Goal: Task Accomplishment & Management: Manage account settings

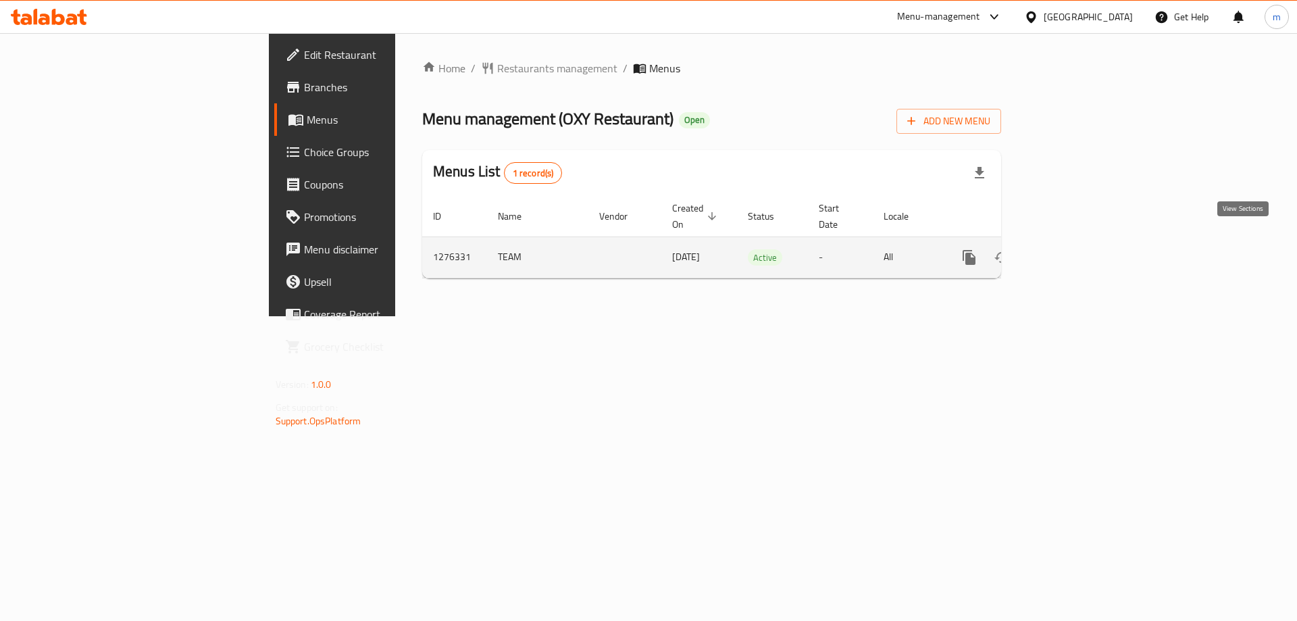
click at [1073, 251] on icon "enhanced table" at bounding box center [1067, 257] width 12 height 12
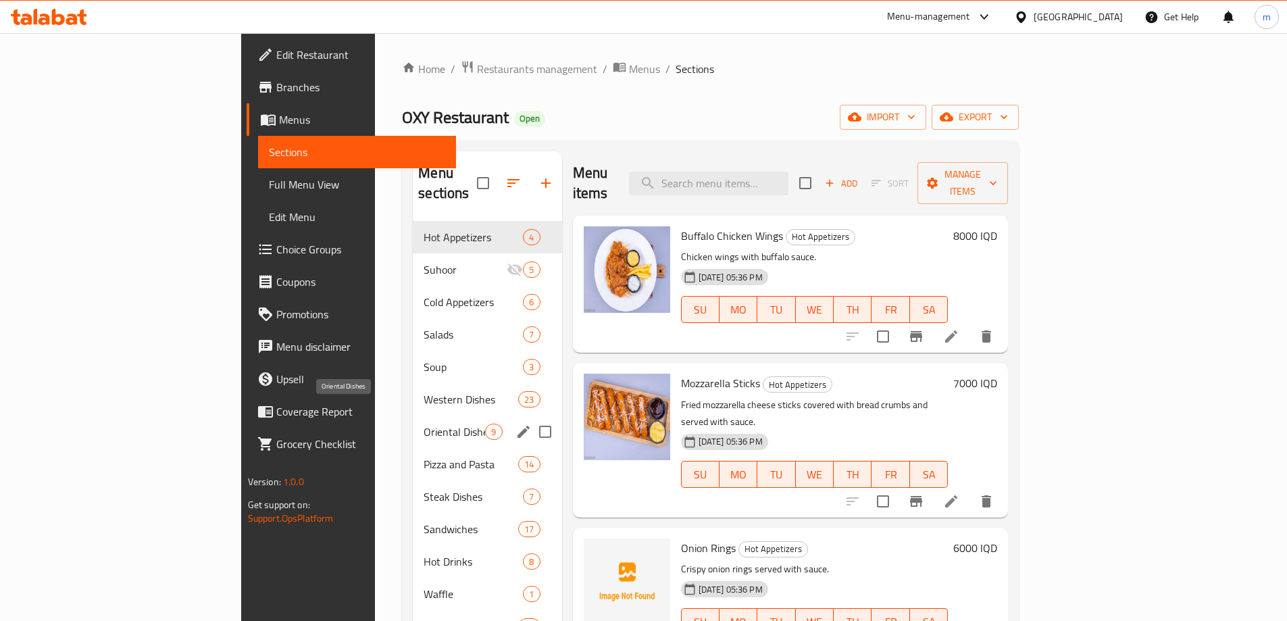
click at [424, 424] on span "Oriental Dishes" at bounding box center [454, 432] width 61 height 16
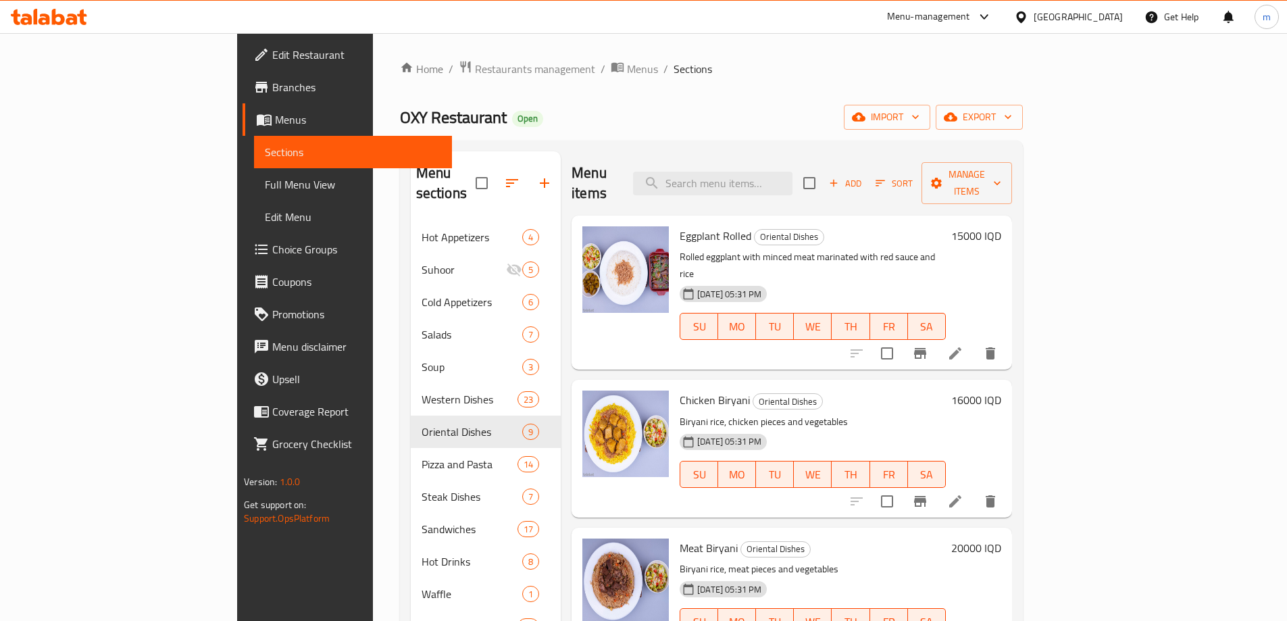
click at [265, 184] on span "Full Menu View" at bounding box center [353, 184] width 176 height 16
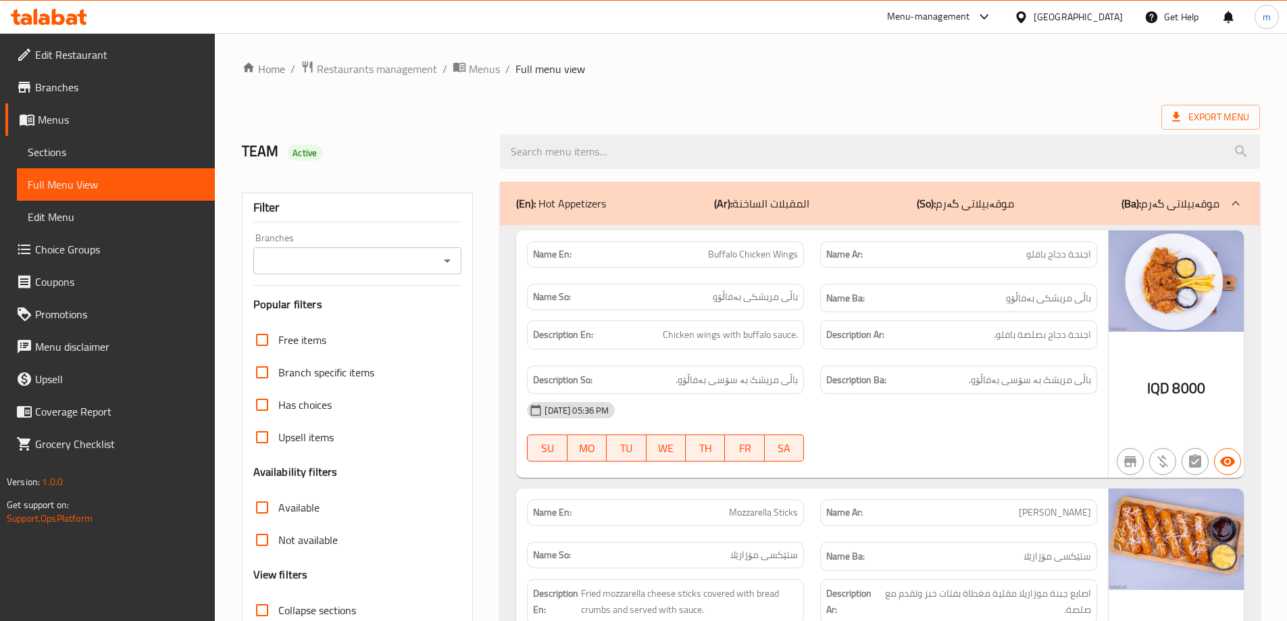
click at [442, 269] on div at bounding box center [447, 260] width 18 height 19
click at [444, 262] on icon "Open" at bounding box center [447, 261] width 16 height 16
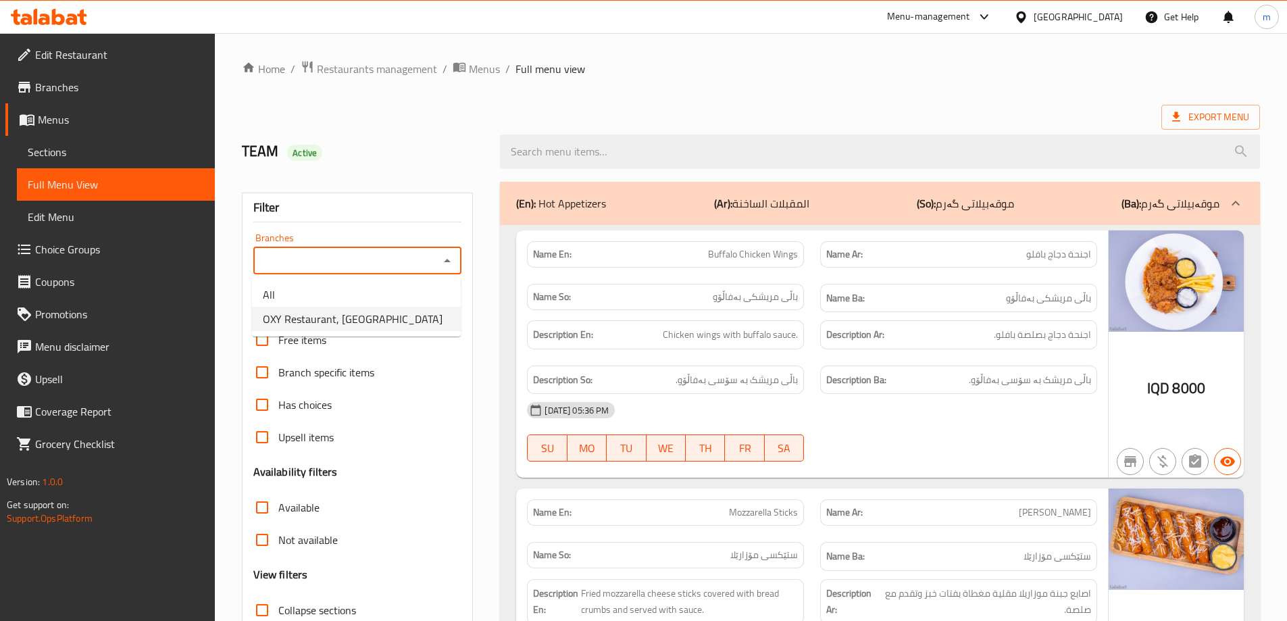
click at [430, 314] on li "OXY Restaurant, [GEOGRAPHIC_DATA]" at bounding box center [356, 319] width 209 height 24
type input "OXY Restaurant, [GEOGRAPHIC_DATA]"
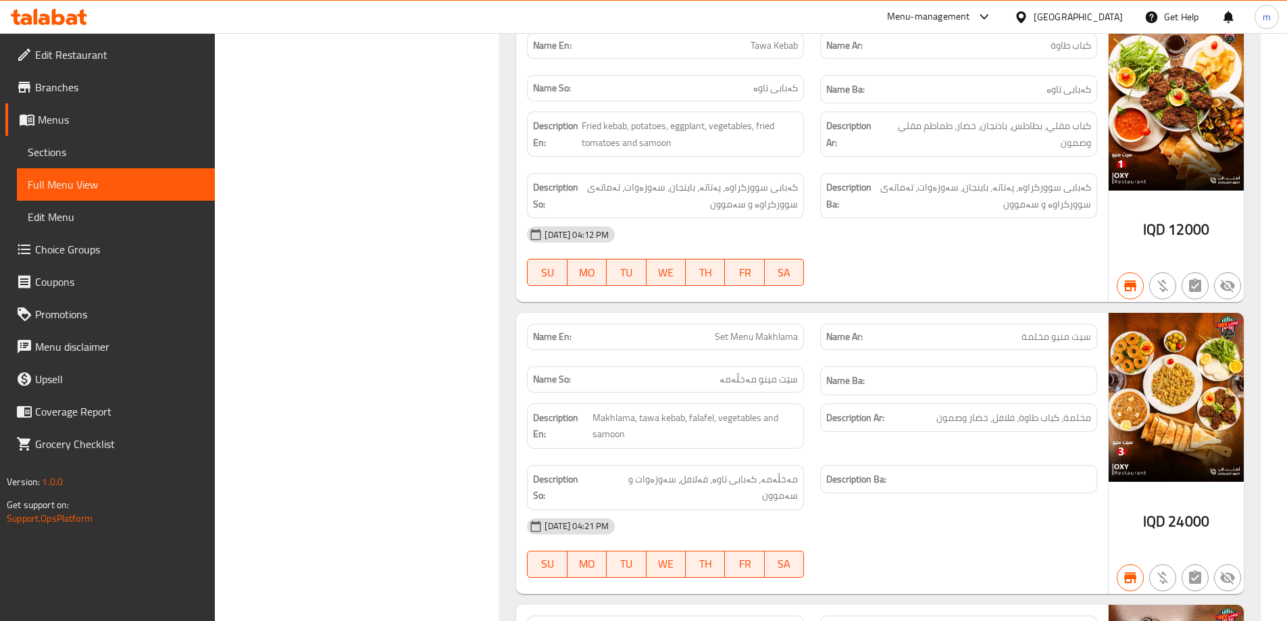
scroll to position [239, 0]
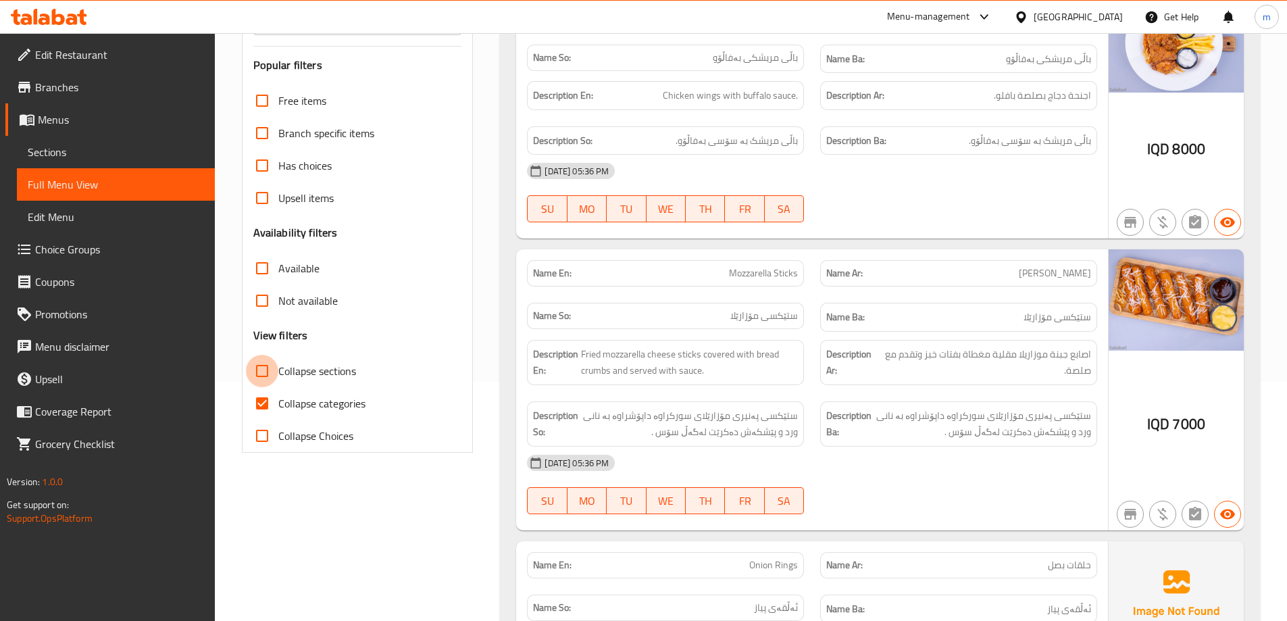
click at [262, 369] on input "Collapse sections" at bounding box center [262, 371] width 32 height 32
checkbox input "true"
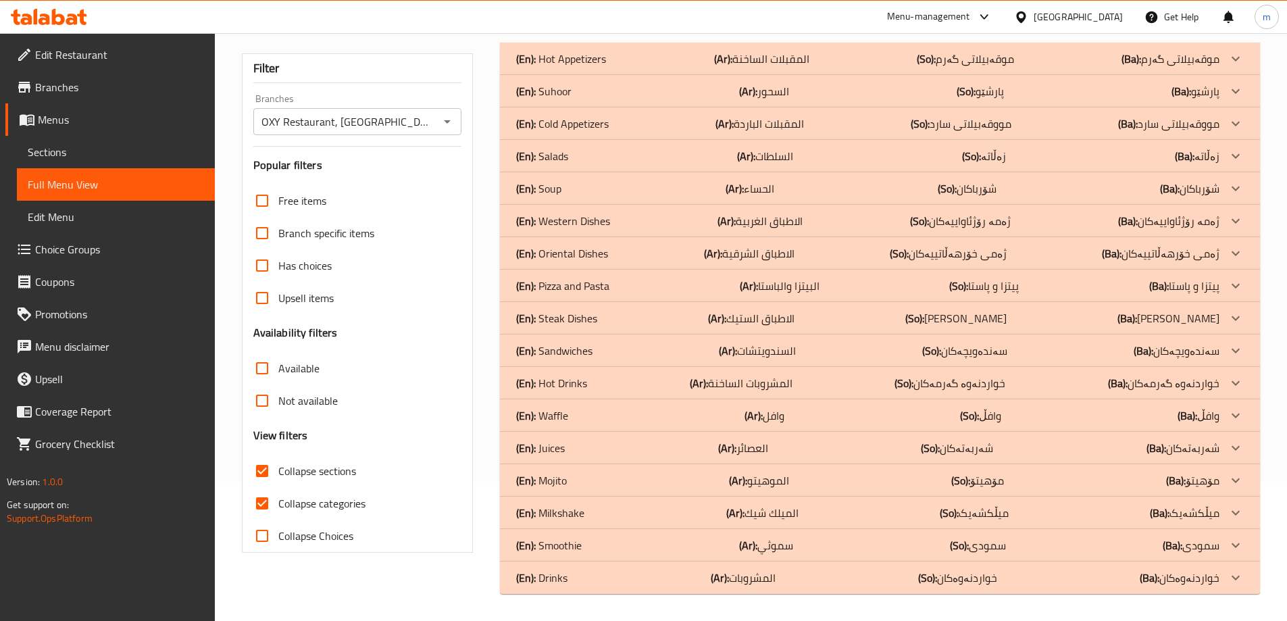
scroll to position [139, 0]
click at [266, 509] on input "Collapse categories" at bounding box center [262, 503] width 32 height 32
checkbox input "false"
click at [609, 253] on div "(En): Oriental Dishes (Ar): الاطباق الشرقية (So): ژەمی خۆرهەڵاتییەکان (Ba): ژەم…" at bounding box center [867, 253] width 703 height 16
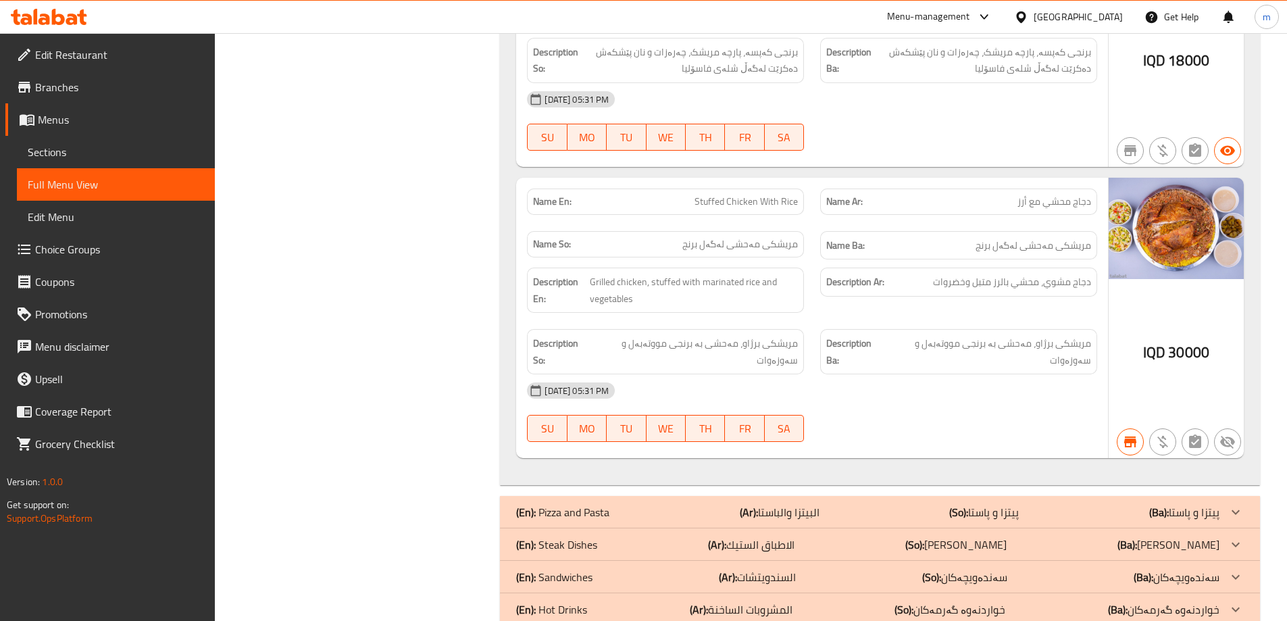
scroll to position [2561, 0]
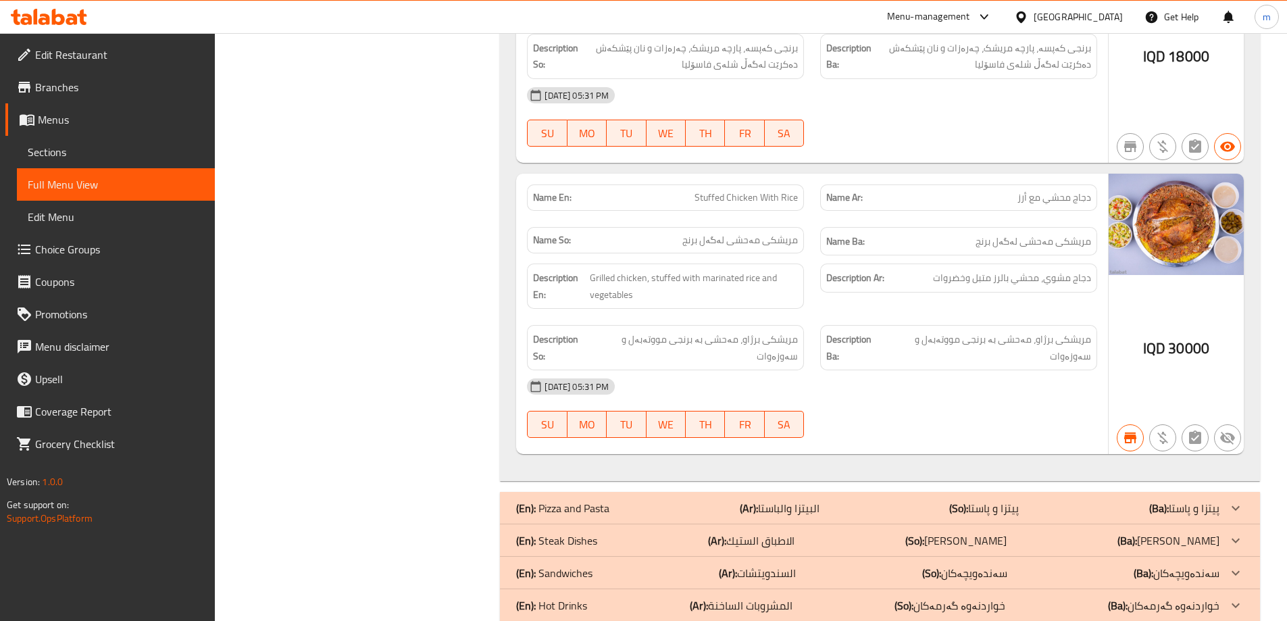
click at [724, 190] on span "Stuffed Chicken With Rice" at bounding box center [745, 197] width 103 height 14
copy span "Stuffed Chicken With Rice"
click at [172, 155] on span "Sections" at bounding box center [116, 152] width 176 height 16
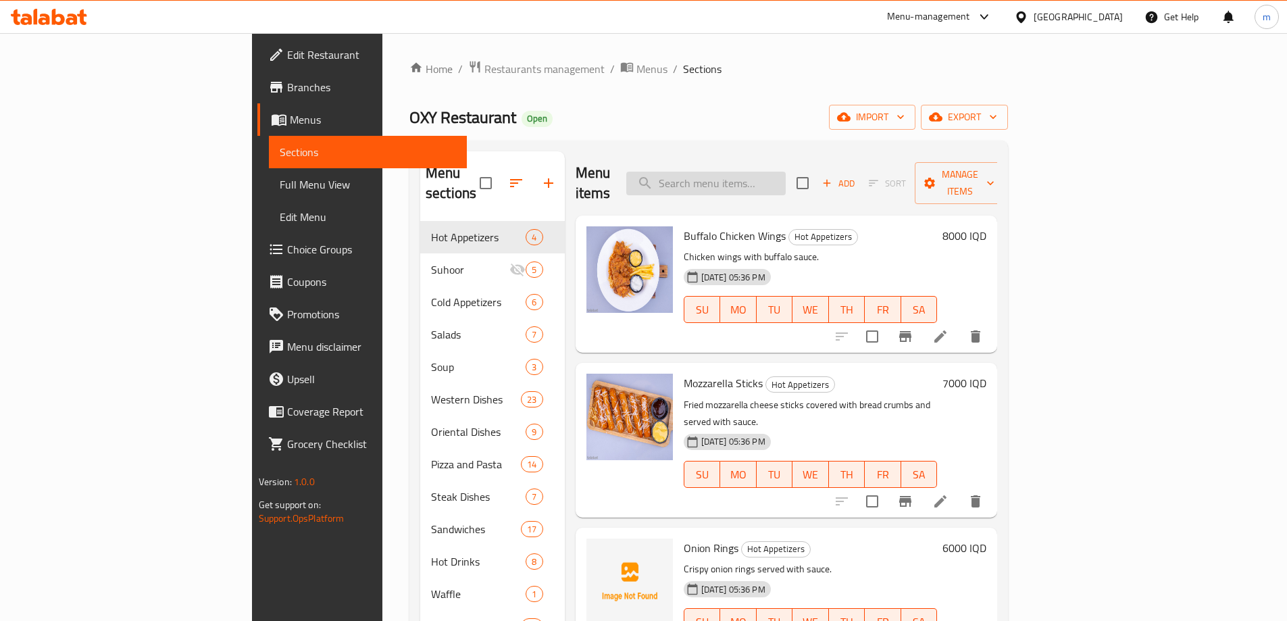
click at [786, 177] on input "search" at bounding box center [705, 184] width 159 height 24
paste input "Stuffed Chicken With Rice"
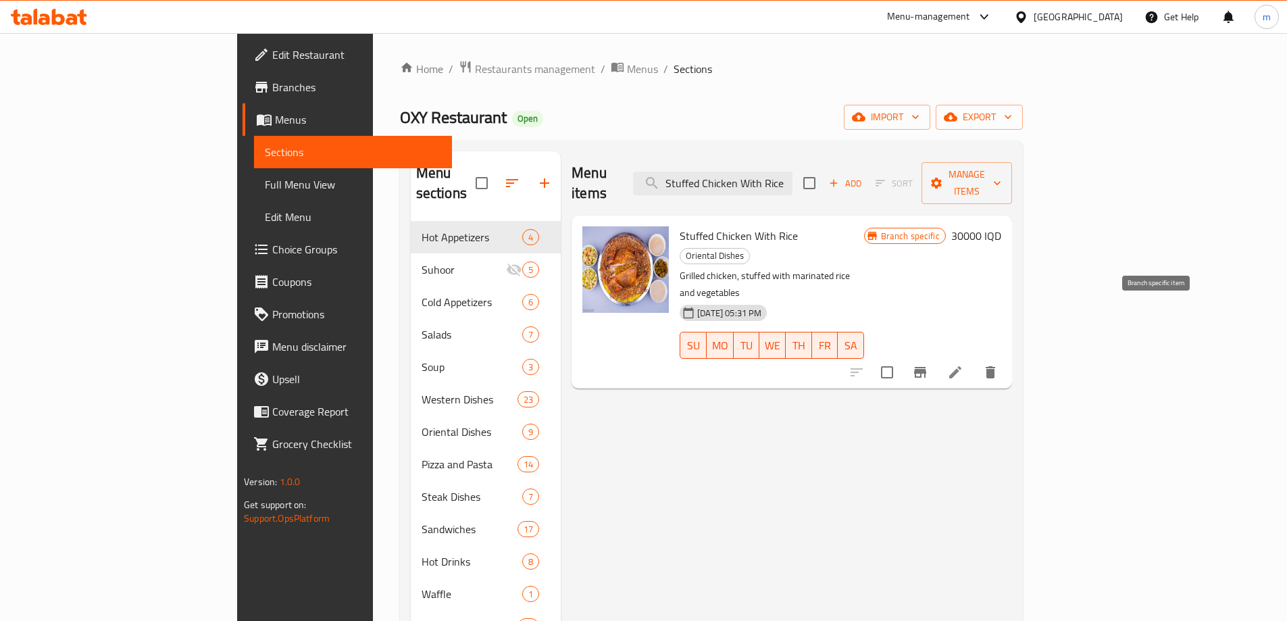
type input "Stuffed Chicken With Rice"
click at [928, 364] on icon "Branch-specific-item" at bounding box center [920, 372] width 16 height 16
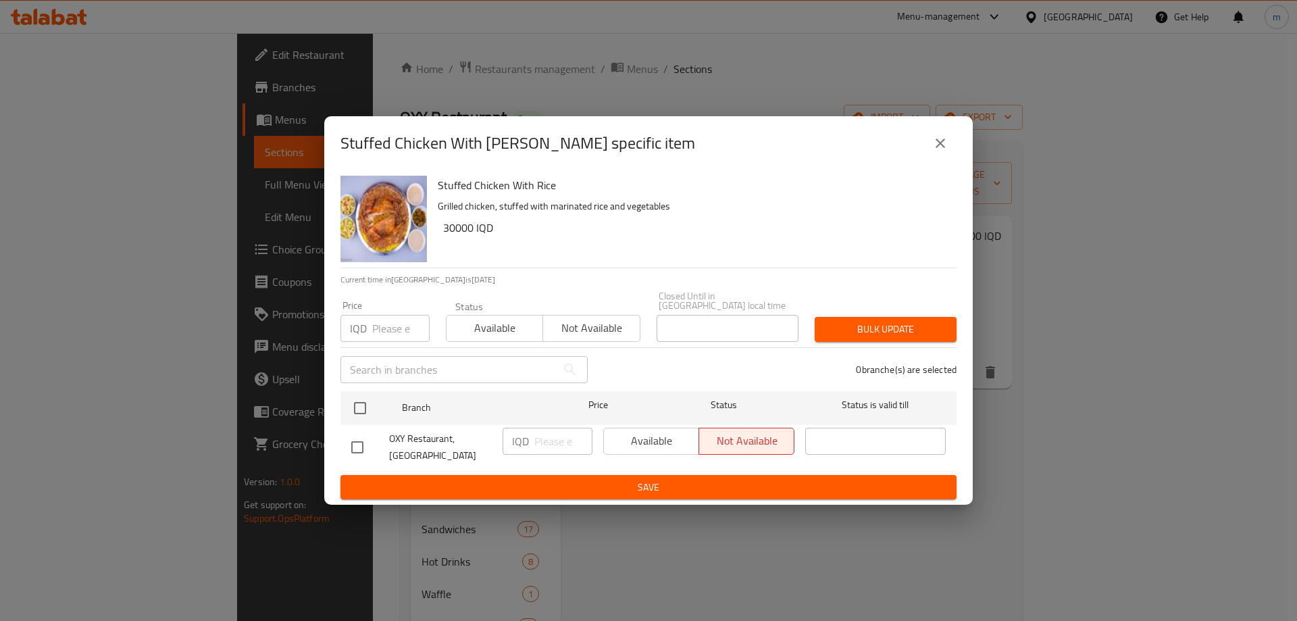
click at [652, 436] on div "Available Not available" at bounding box center [698, 441] width 191 height 27
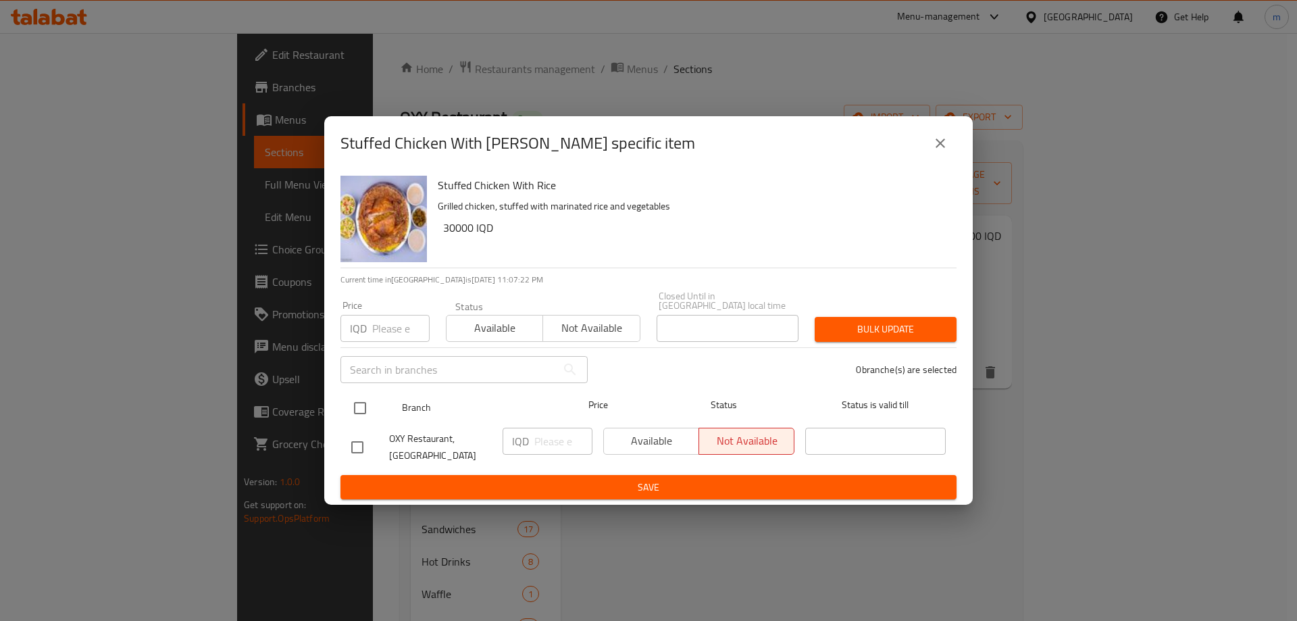
click at [350, 405] on input "checkbox" at bounding box center [360, 408] width 28 height 28
checkbox input "true"
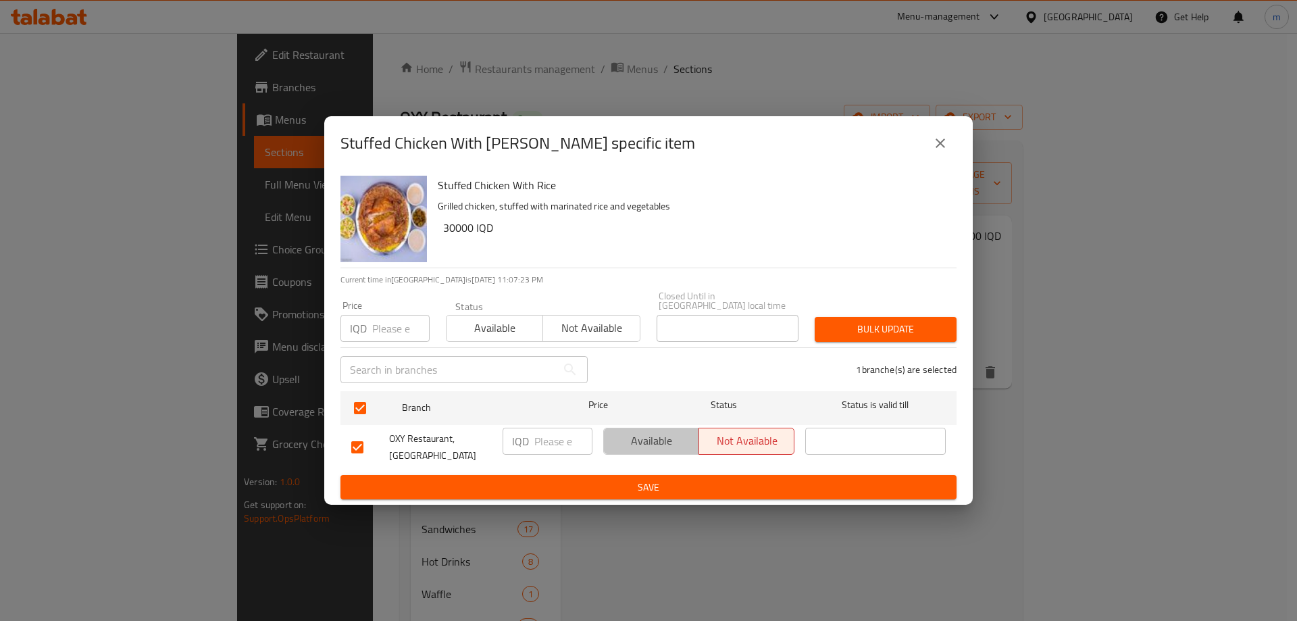
click at [636, 442] on span "Available" at bounding box center [651, 441] width 84 height 20
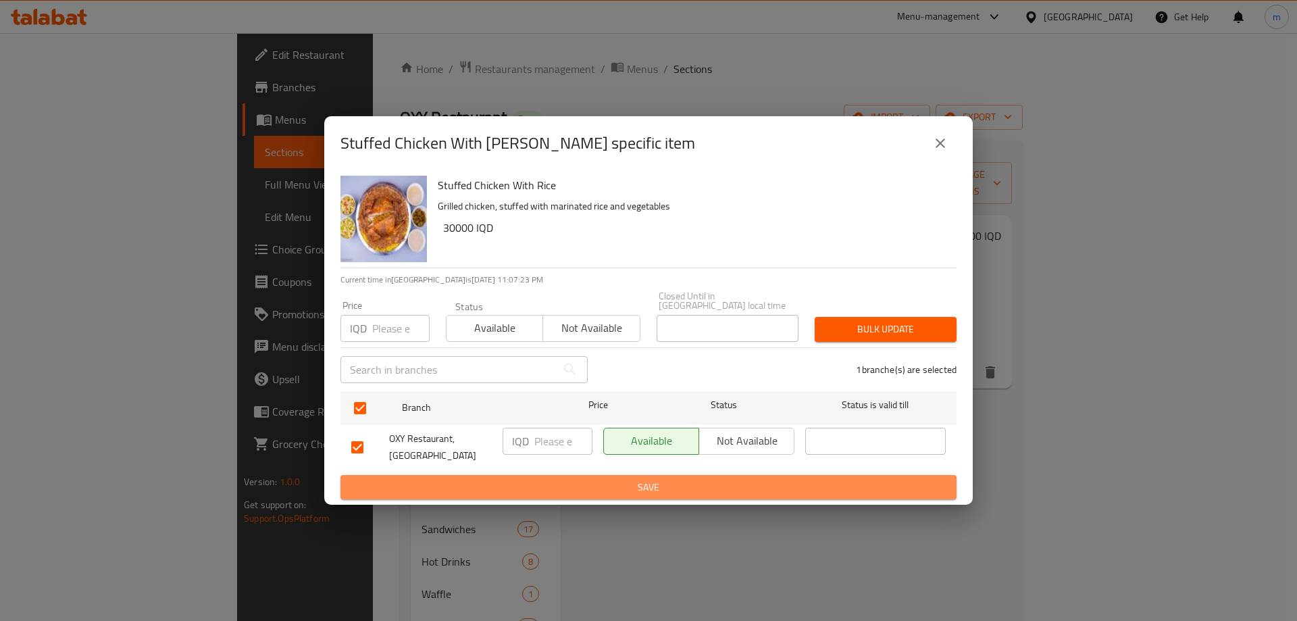
click at [641, 484] on span "Save" at bounding box center [648, 487] width 594 height 17
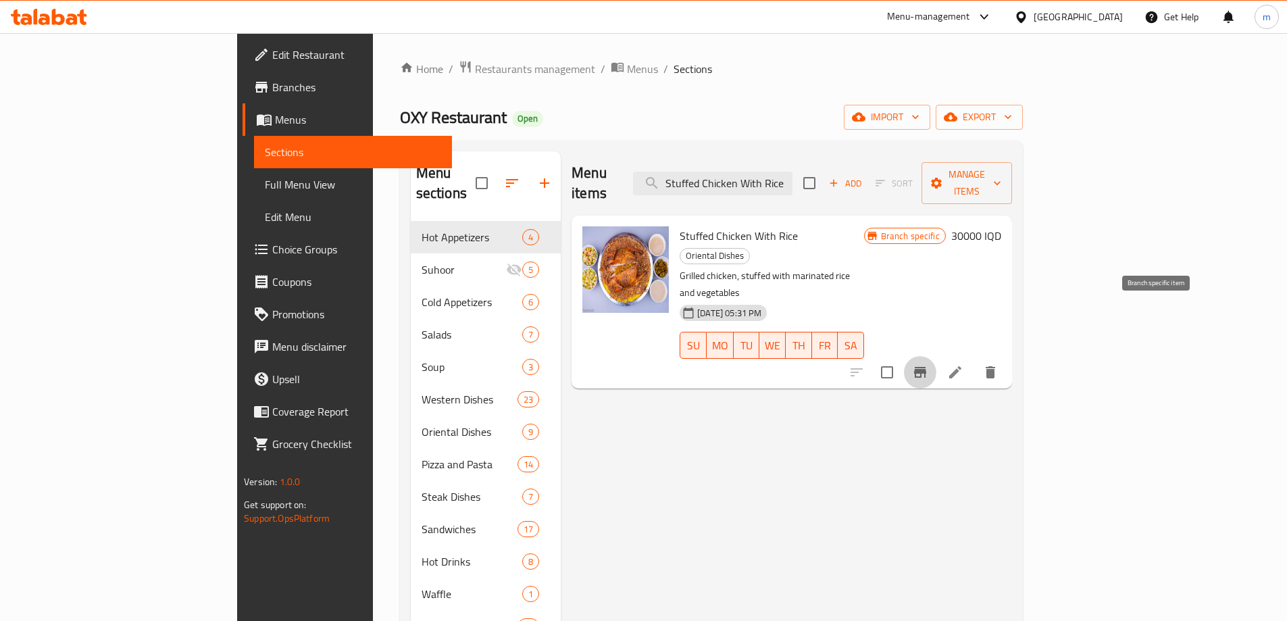
click at [928, 364] on icon "Branch-specific-item" at bounding box center [920, 372] width 16 height 16
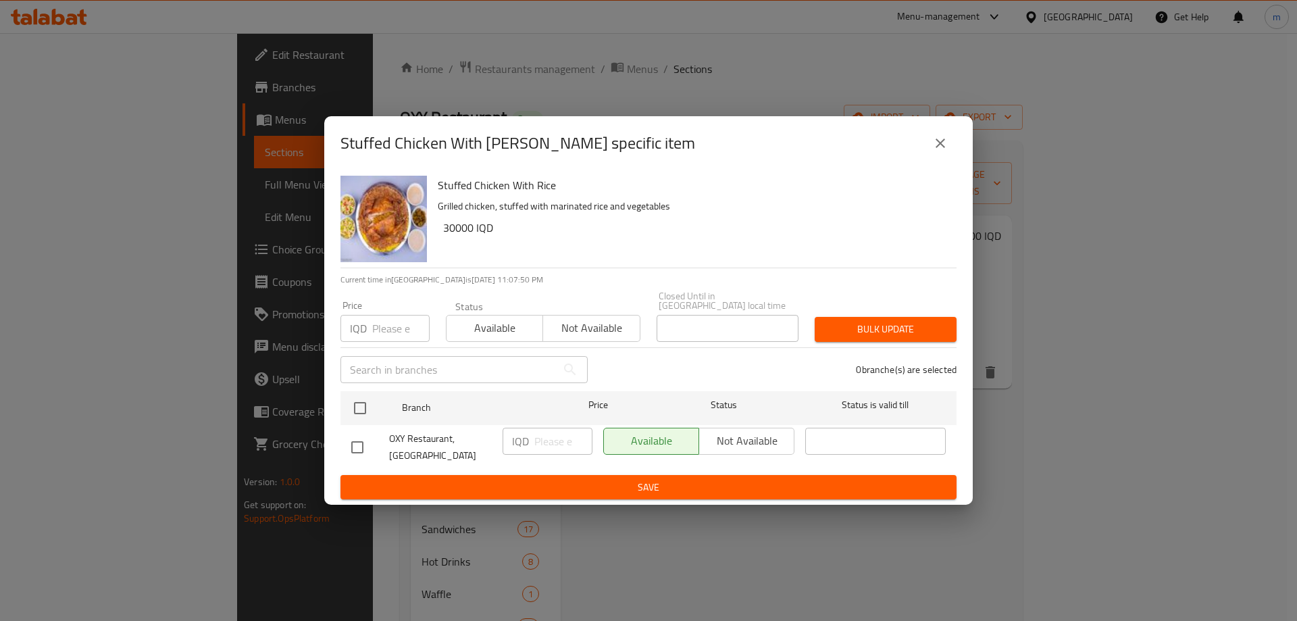
click at [728, 434] on div "Available Not available" at bounding box center [698, 441] width 191 height 27
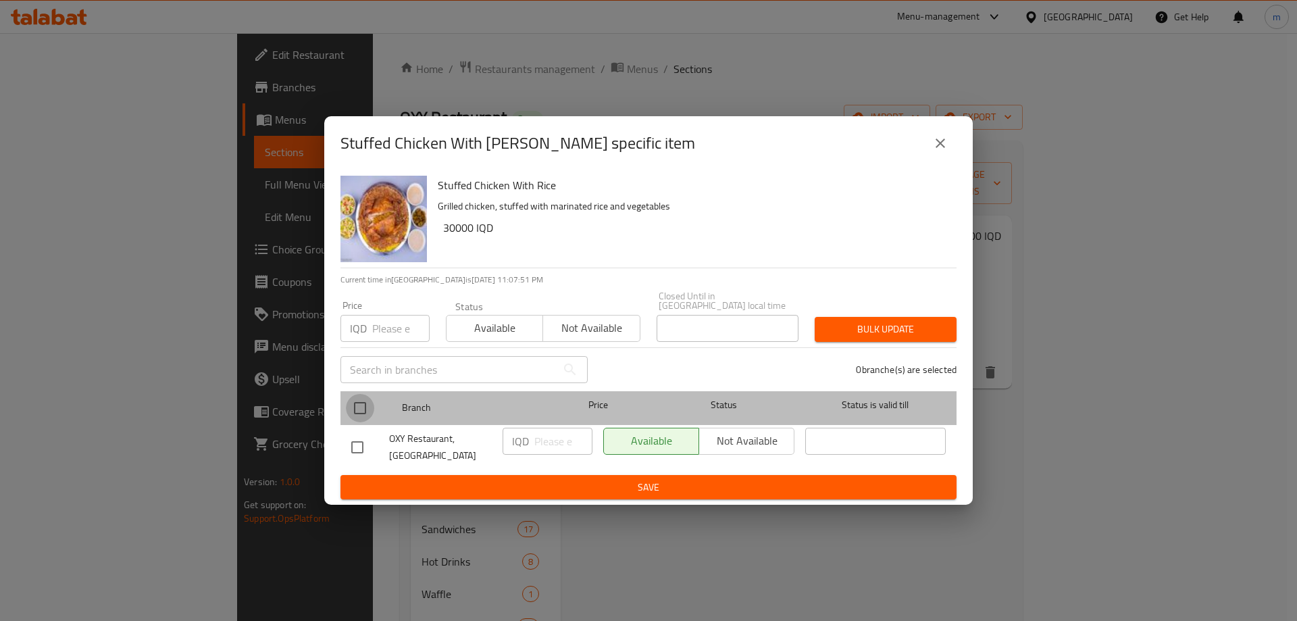
click at [365, 405] on input "checkbox" at bounding box center [360, 408] width 28 height 28
checkbox input "true"
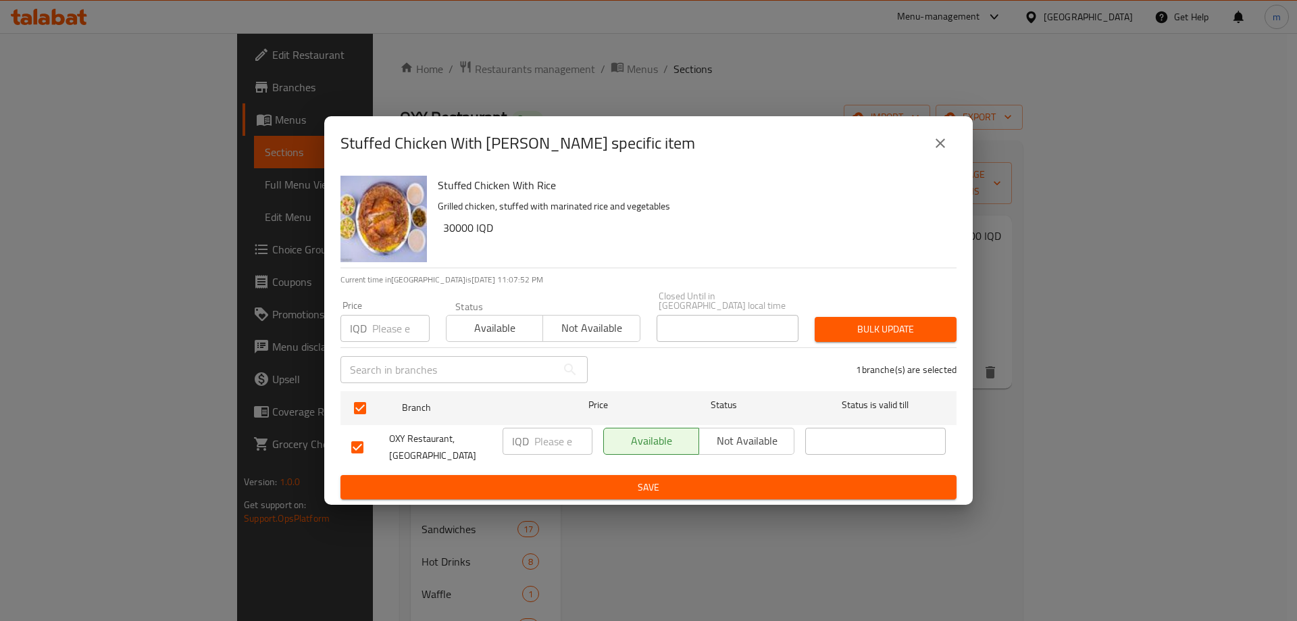
click at [732, 436] on span "Not available" at bounding box center [747, 441] width 84 height 20
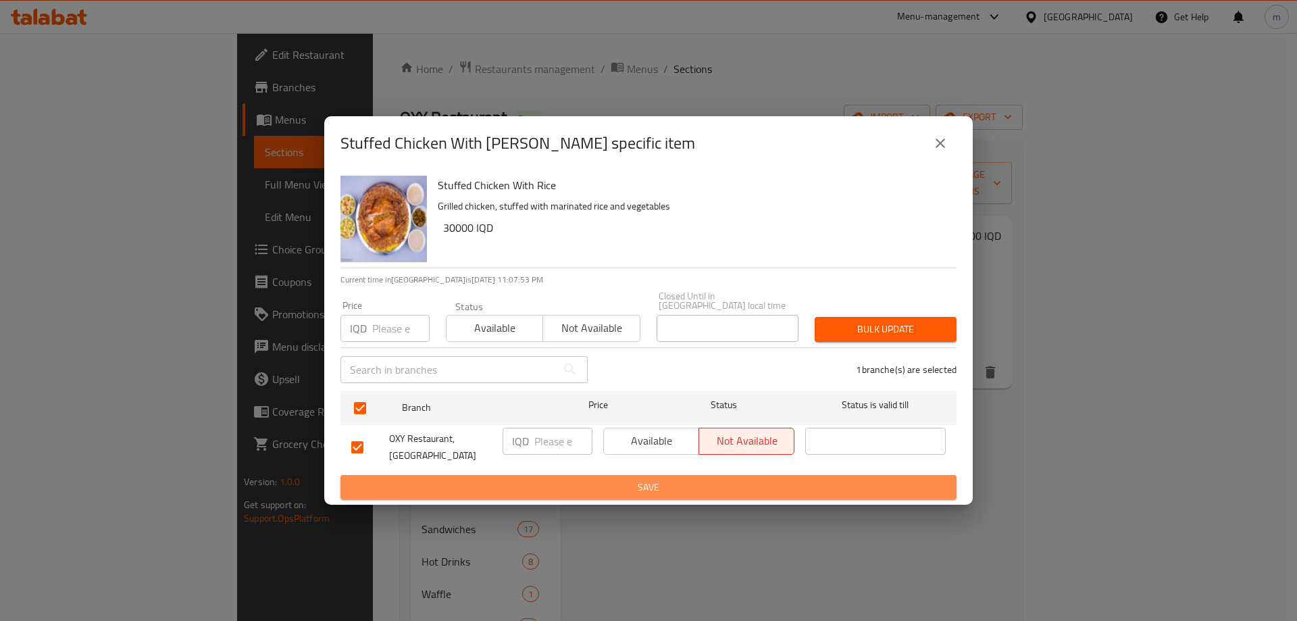
click at [673, 484] on span "Save" at bounding box center [648, 487] width 594 height 17
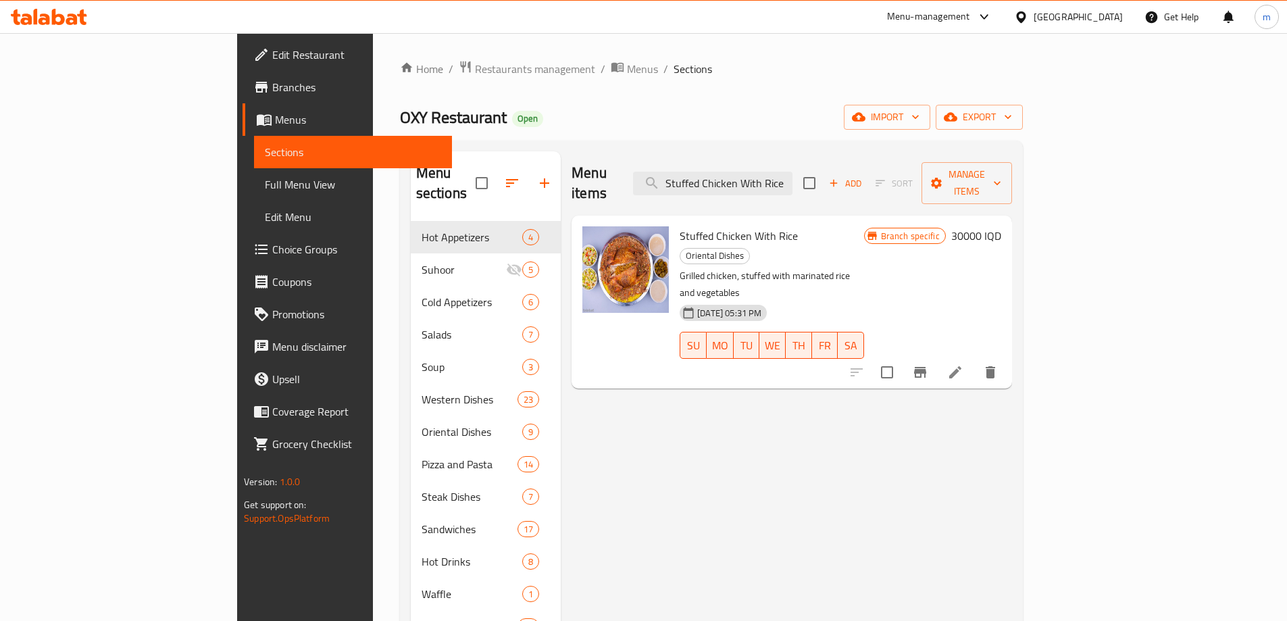
click at [936, 356] on button "Branch-specific-item" at bounding box center [920, 372] width 32 height 32
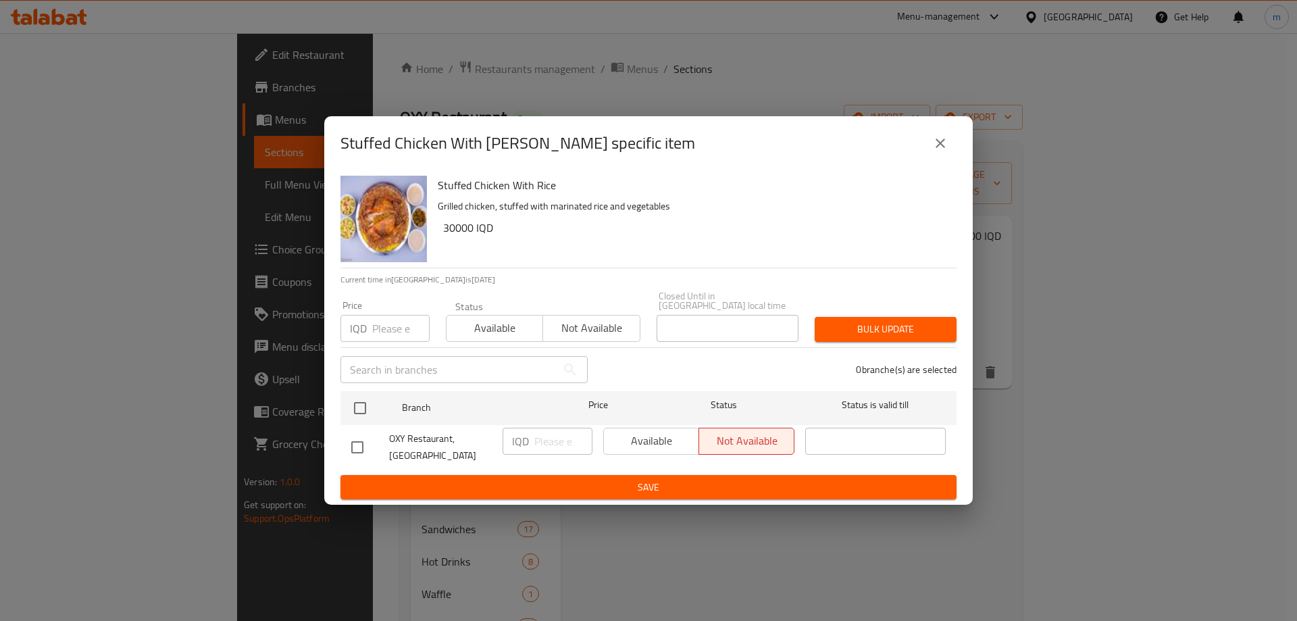
click at [945, 141] on icon "close" at bounding box center [940, 143] width 16 height 16
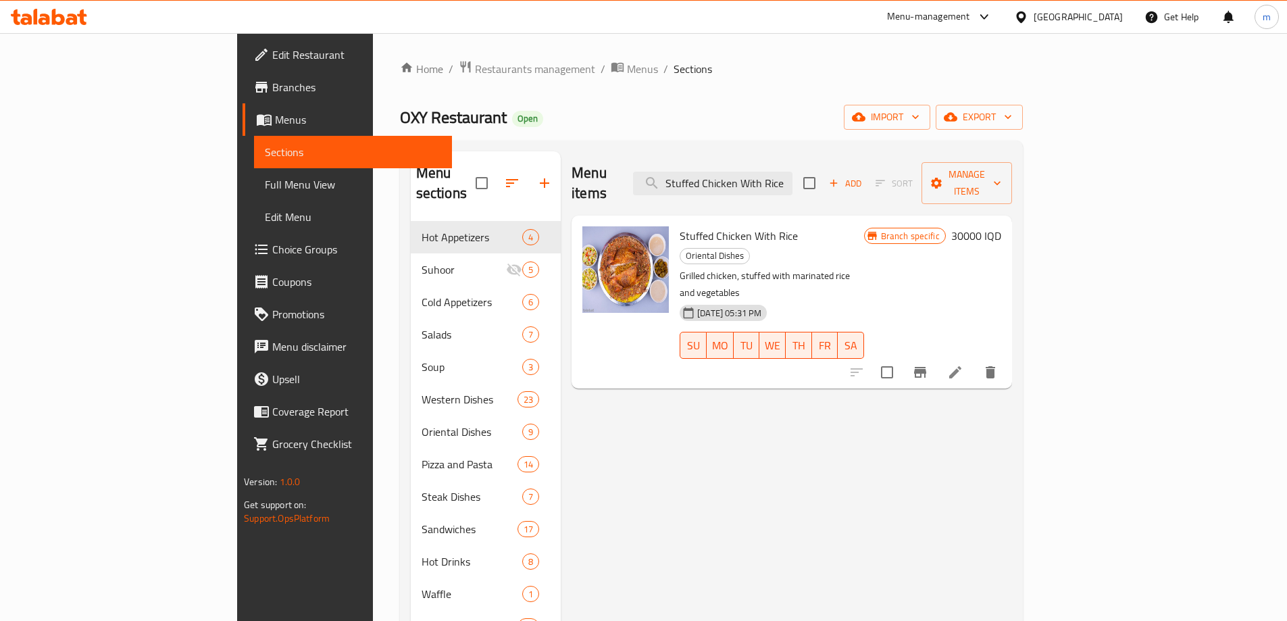
click at [272, 95] on span "Branches" at bounding box center [356, 87] width 169 height 16
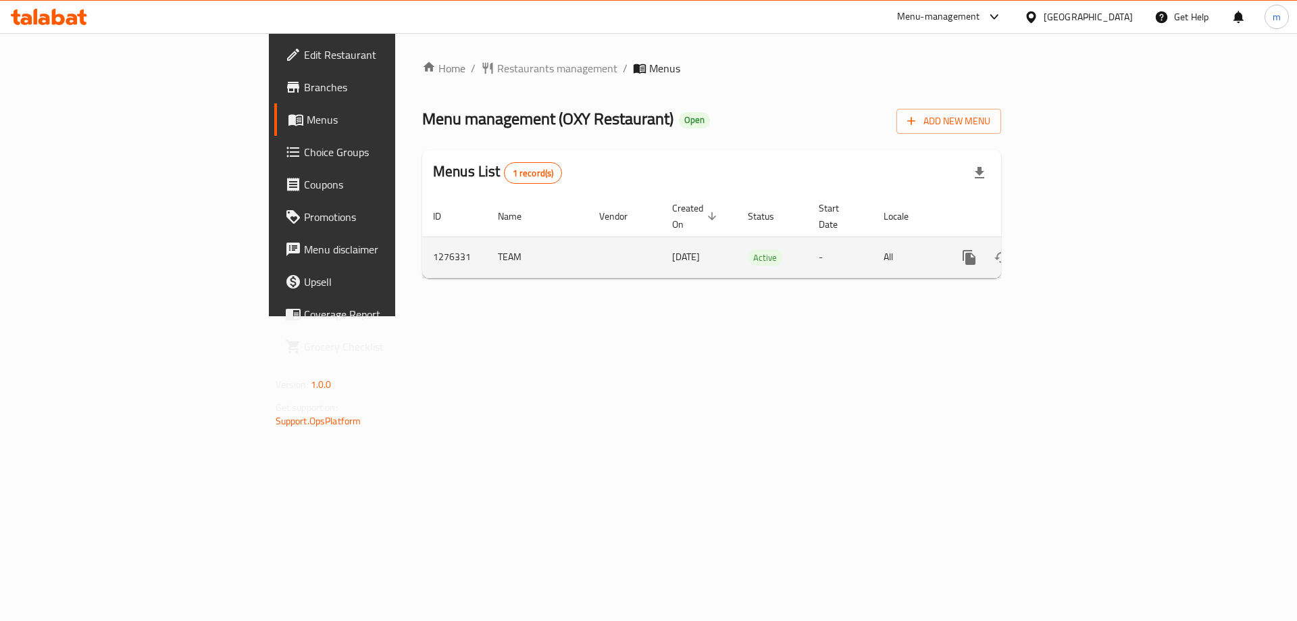
click at [1075, 250] on icon "enhanced table" at bounding box center [1067, 257] width 16 height 16
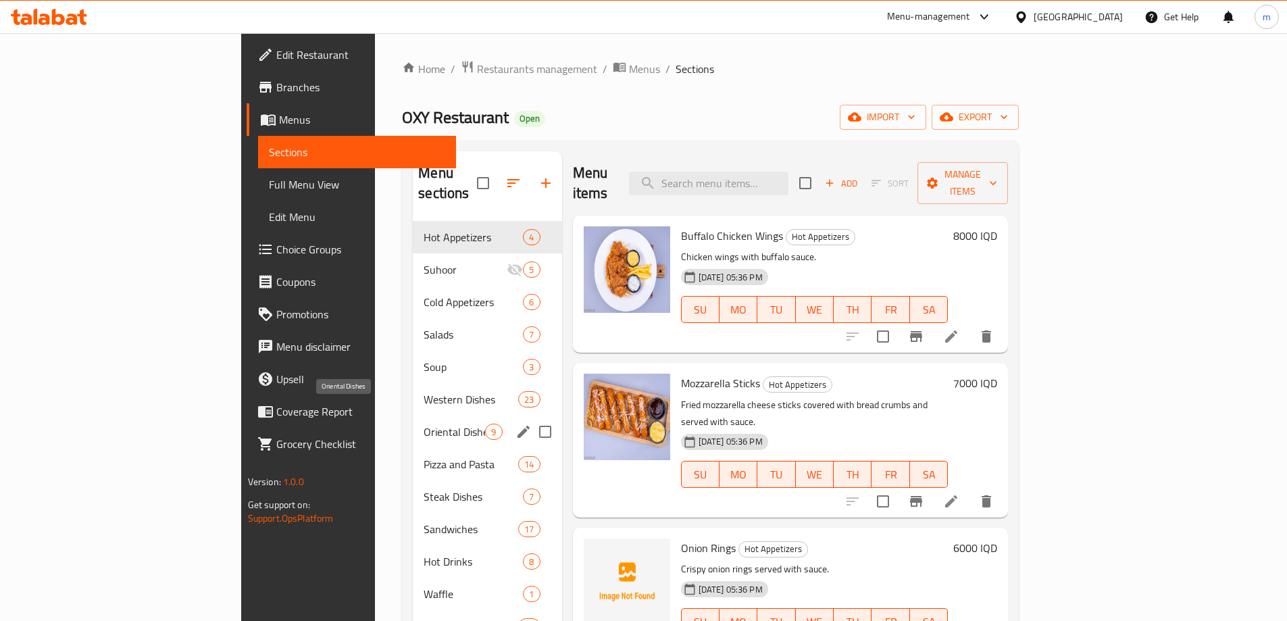
click at [424, 424] on span "Oriental Dishes" at bounding box center [454, 432] width 61 height 16
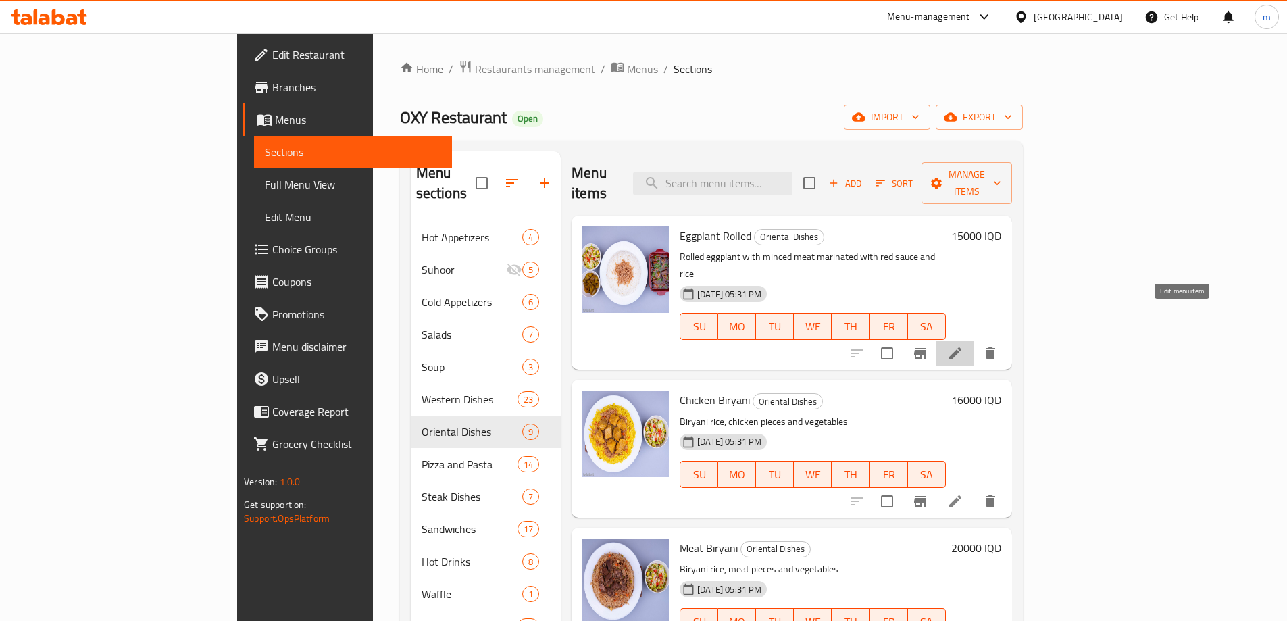
click at [963, 345] on icon at bounding box center [955, 353] width 16 height 16
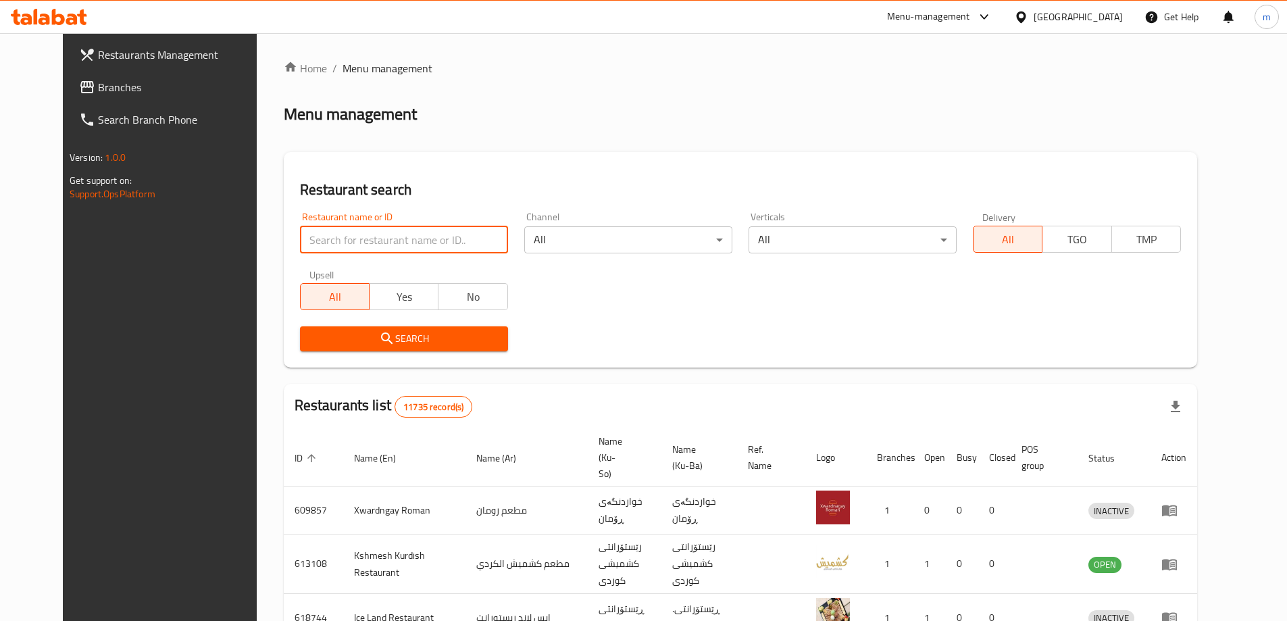
click at [309, 249] on input "search" at bounding box center [404, 239] width 208 height 27
paste input "691955"
type input "691955"
click button "Search" at bounding box center [404, 338] width 208 height 25
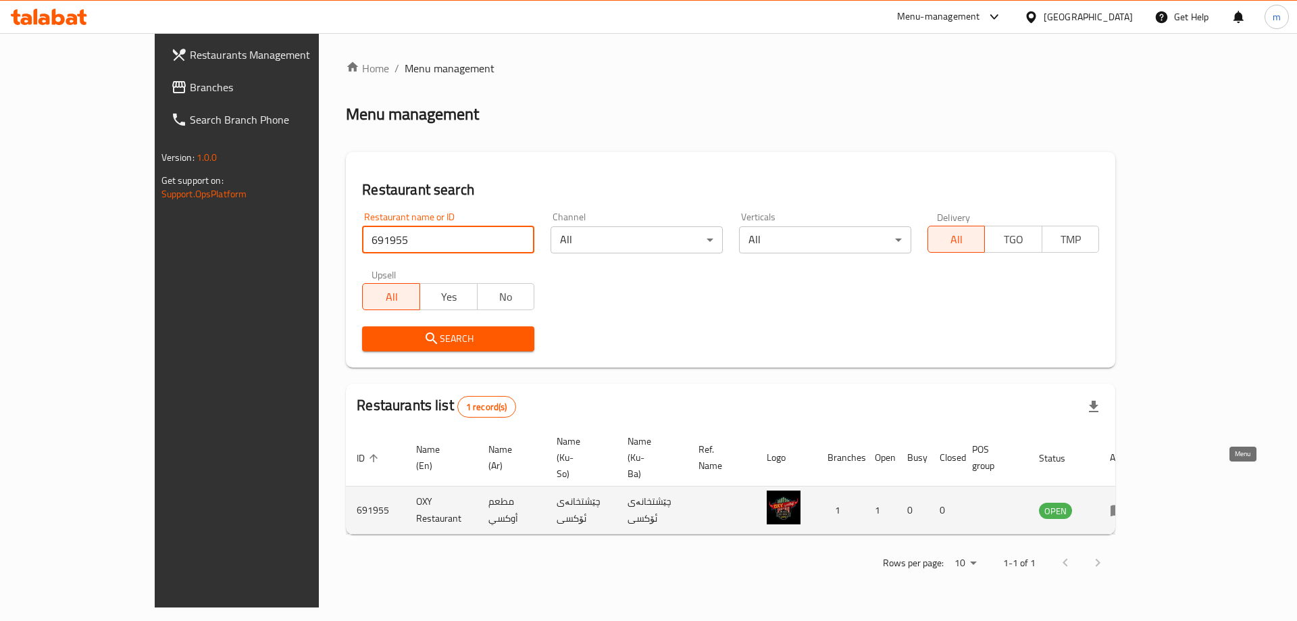
click at [1125, 505] on icon "enhanced table" at bounding box center [1118, 510] width 15 height 11
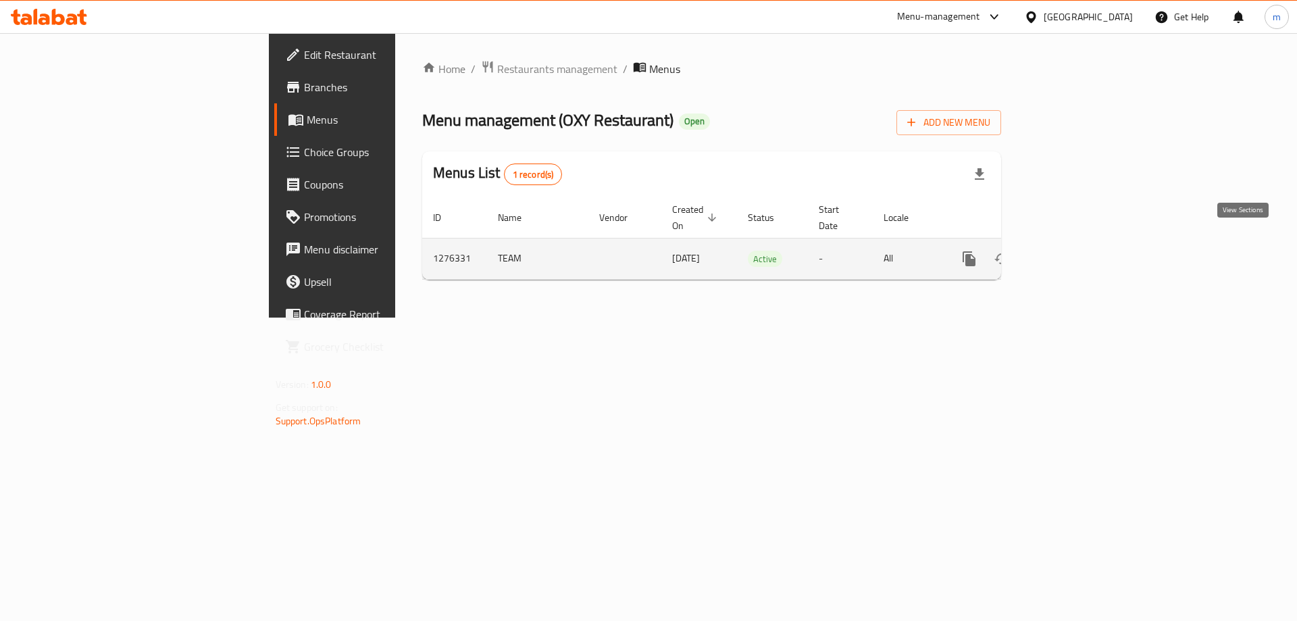
click at [1075, 251] on icon "enhanced table" at bounding box center [1067, 259] width 16 height 16
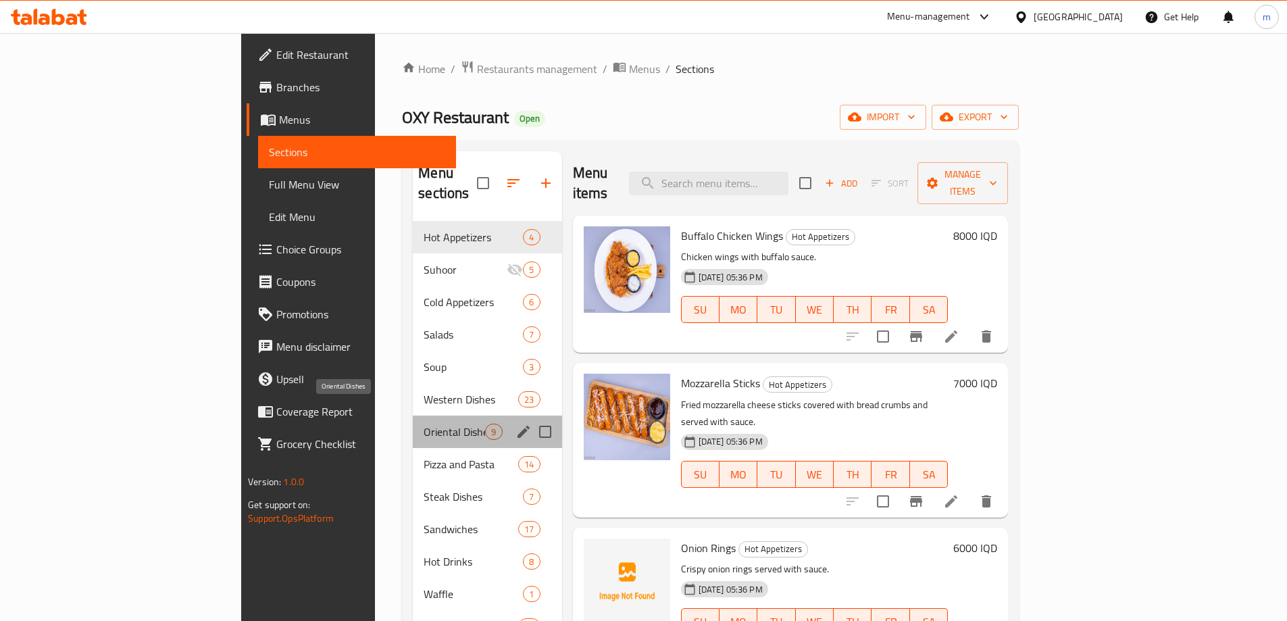
click at [424, 424] on span "Oriental Dishes" at bounding box center [454, 432] width 61 height 16
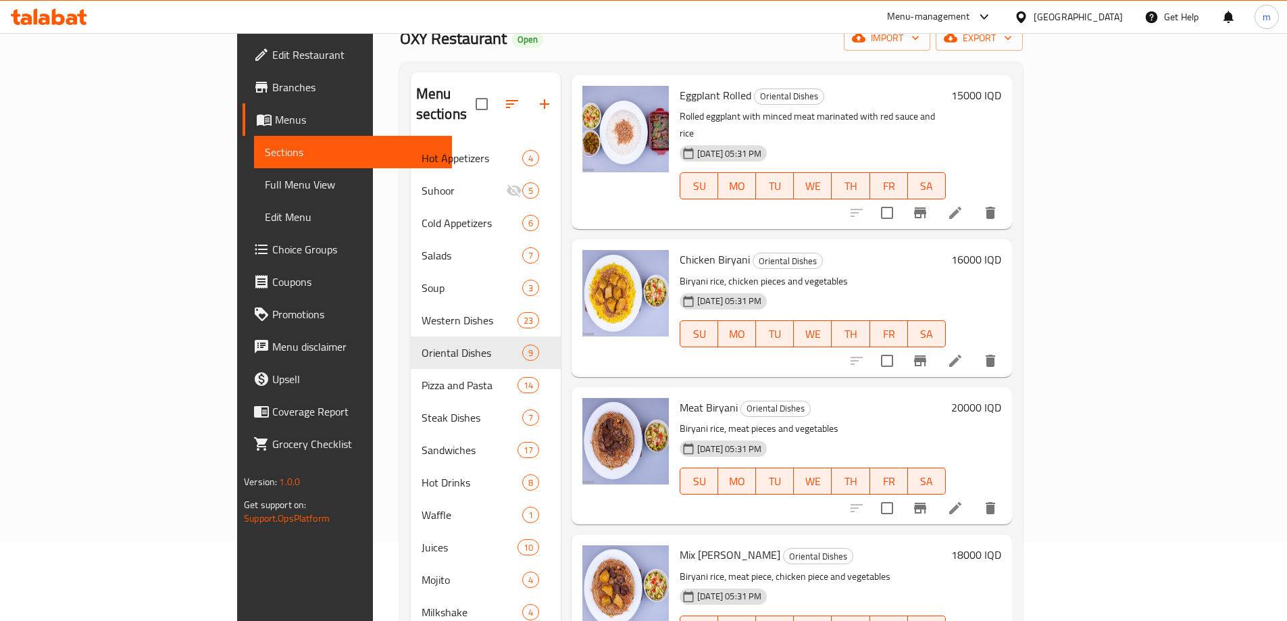
scroll to position [68, 0]
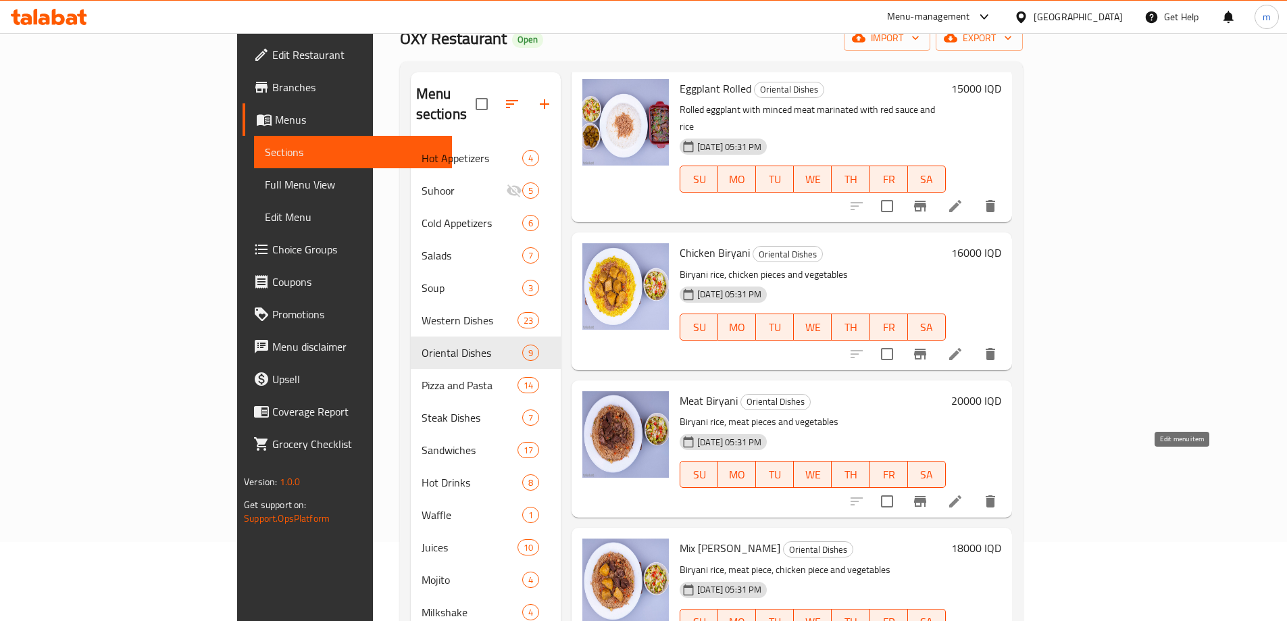
click at [963, 493] on icon at bounding box center [955, 501] width 16 height 16
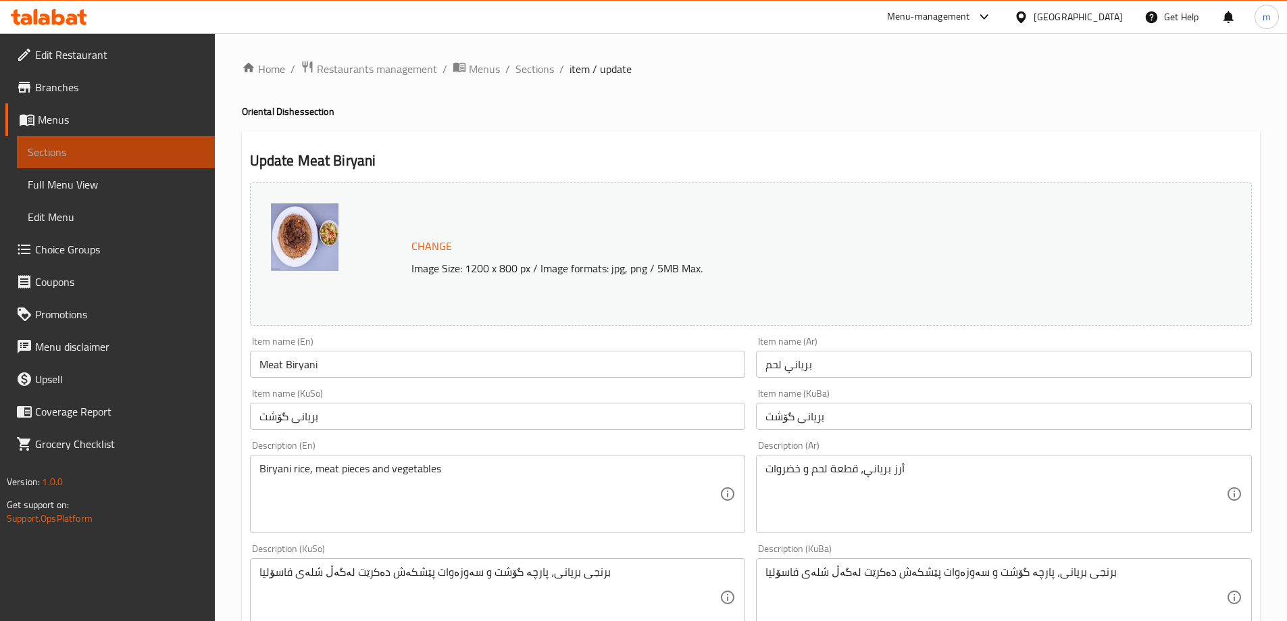
click at [121, 148] on span "Sections" at bounding box center [116, 152] width 176 height 16
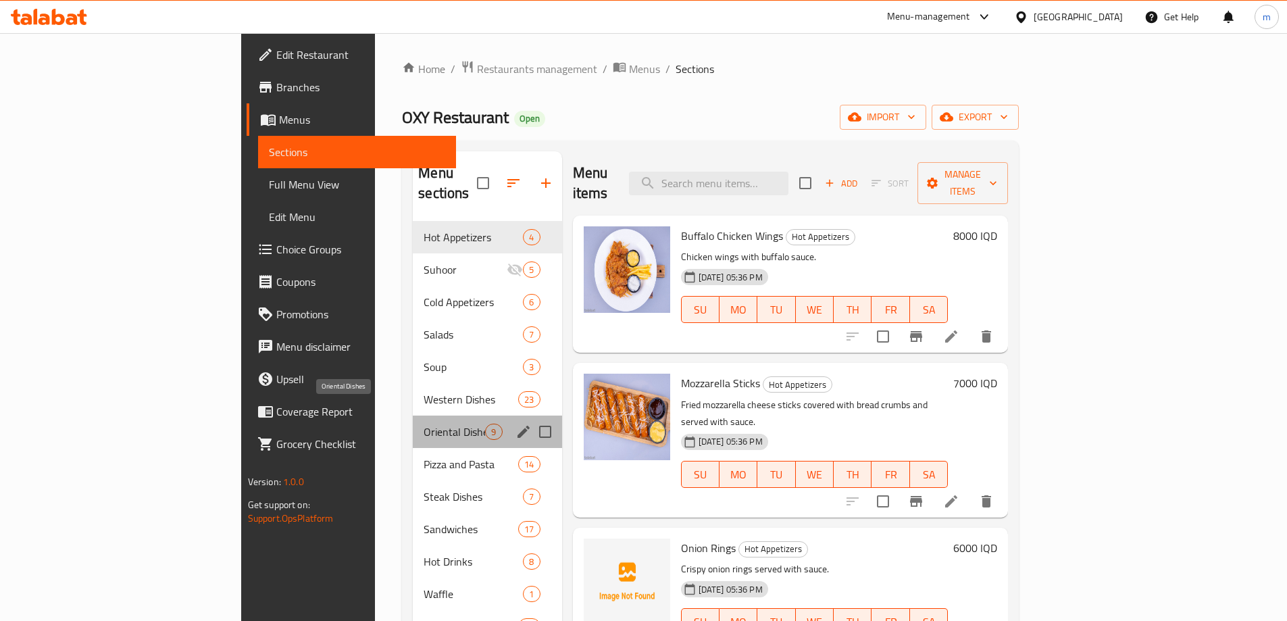
click at [424, 424] on span "Oriental Dishes" at bounding box center [454, 432] width 61 height 16
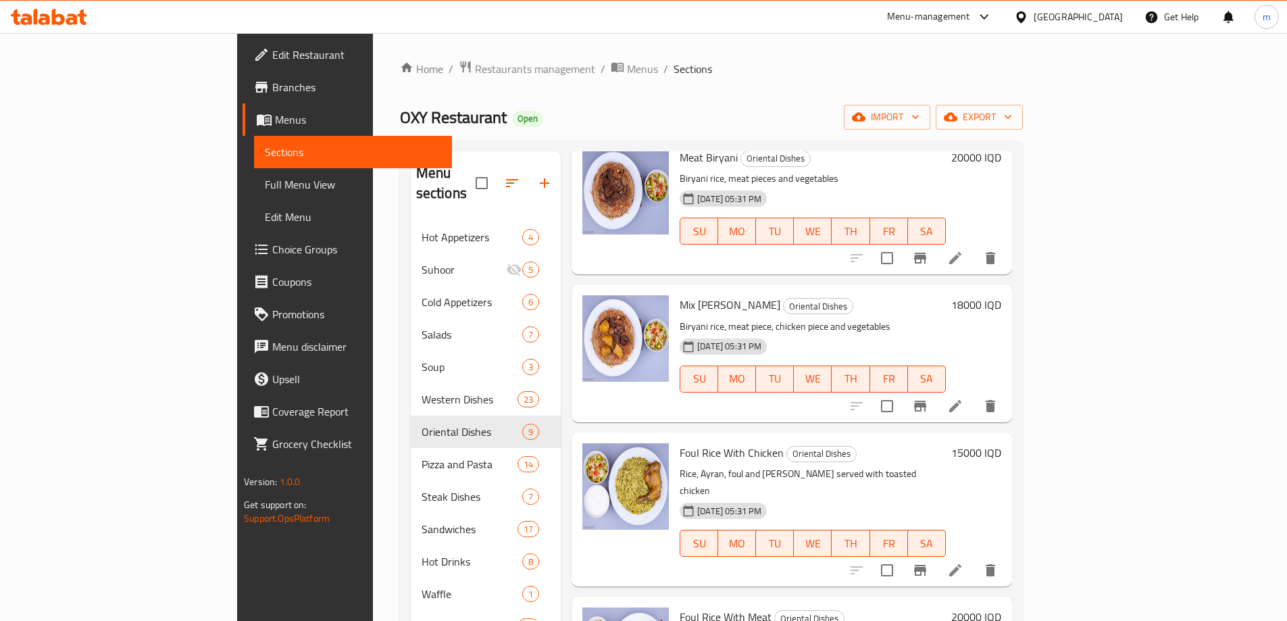
scroll to position [429, 0]
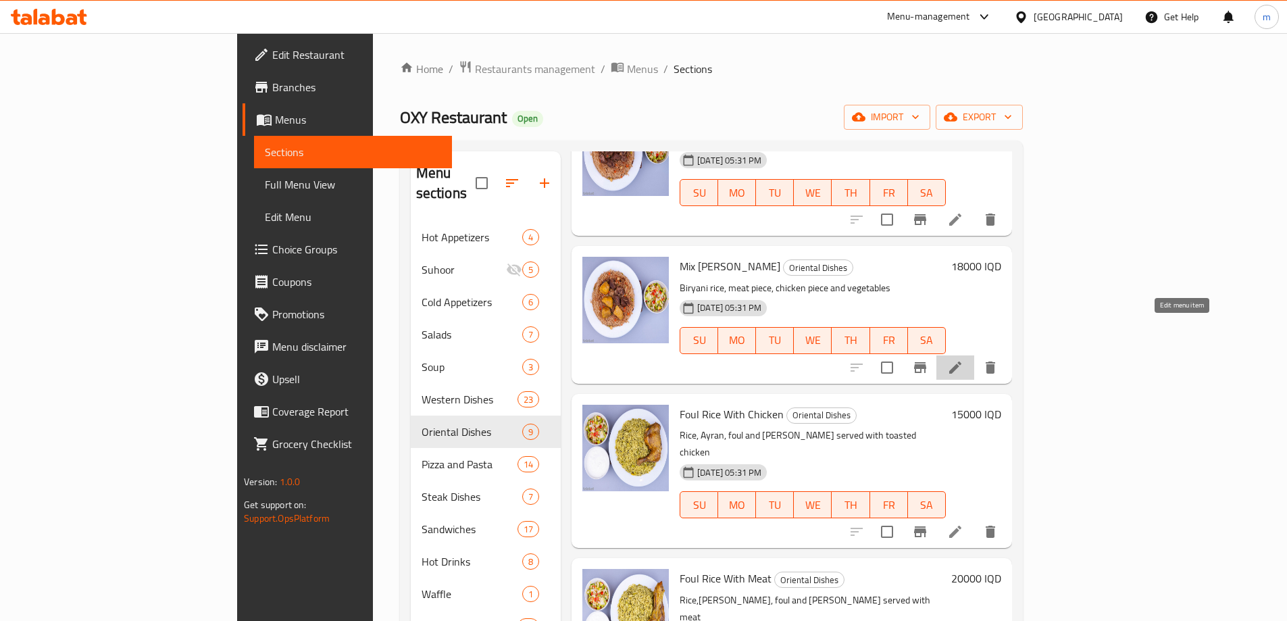
click at [963, 359] on icon at bounding box center [955, 367] width 16 height 16
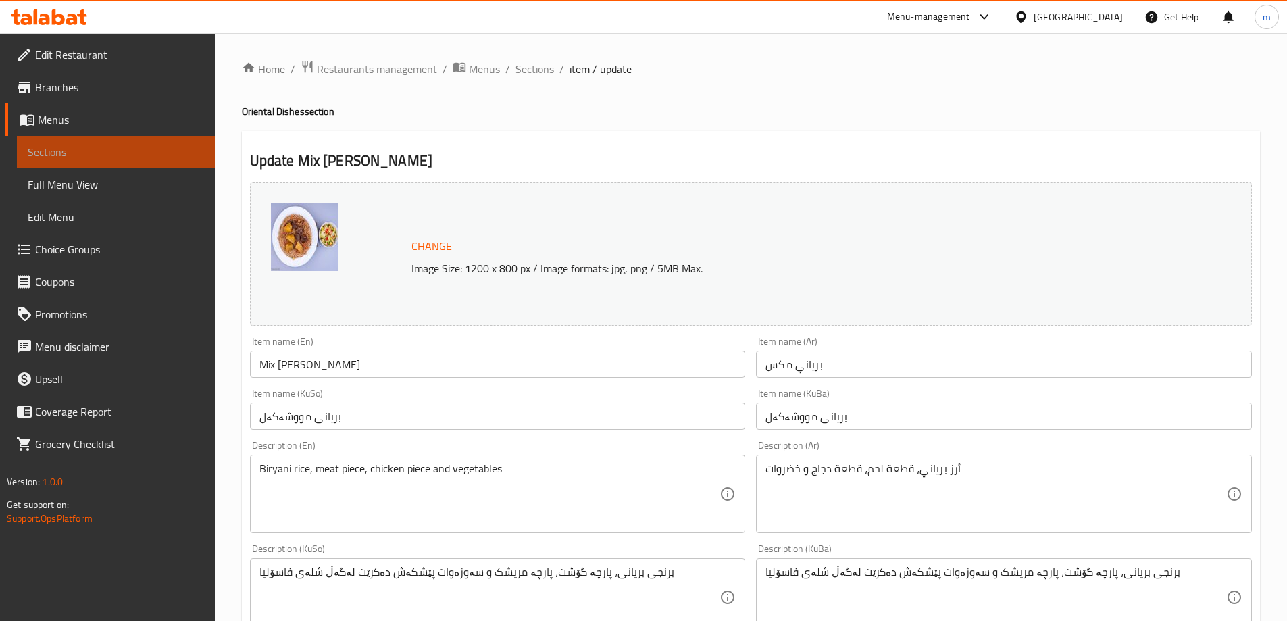
click at [78, 157] on span "Sections" at bounding box center [116, 152] width 176 height 16
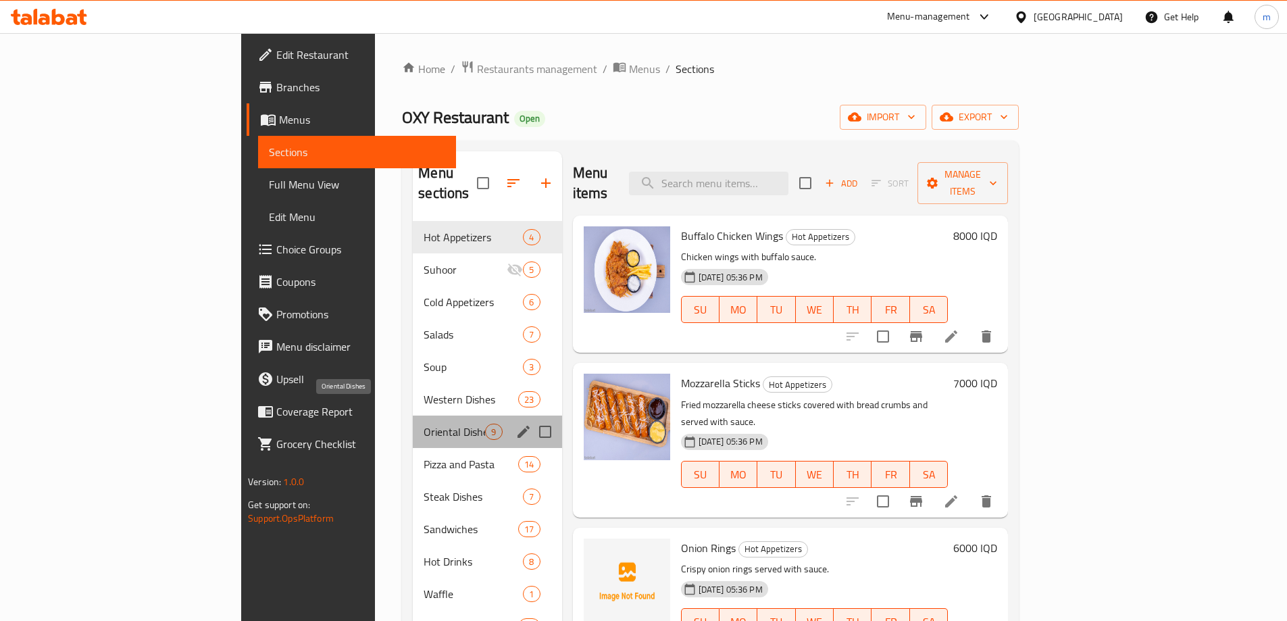
click at [424, 424] on span "Oriental Dishes" at bounding box center [454, 432] width 61 height 16
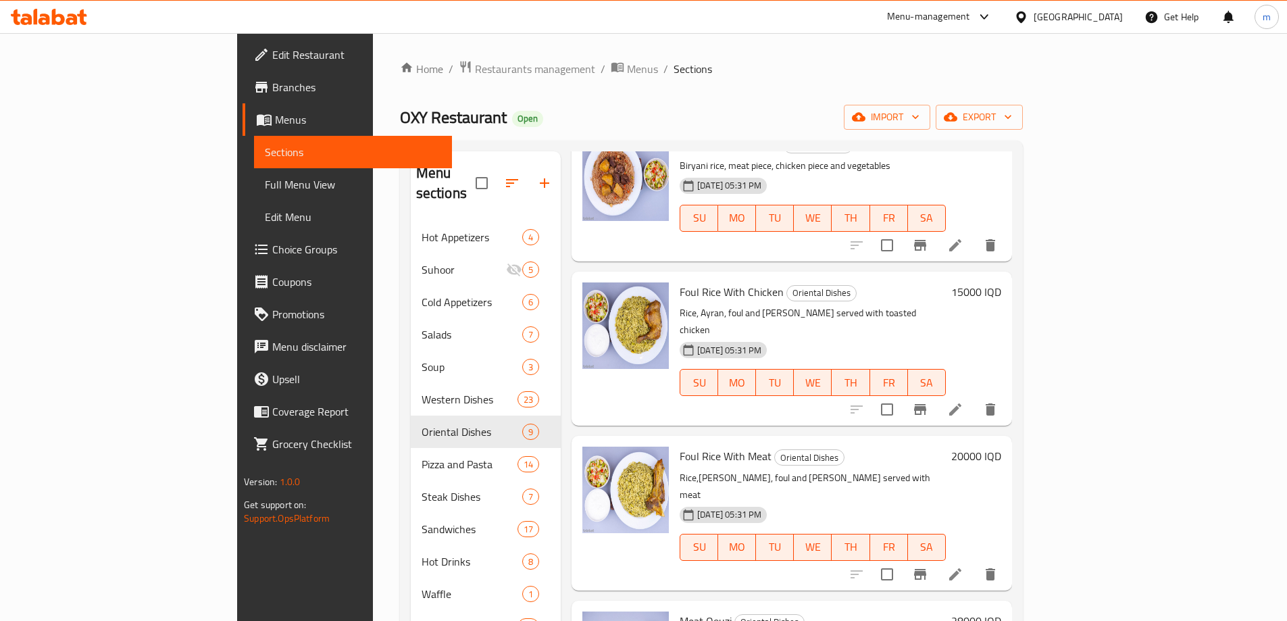
scroll to position [576, 0]
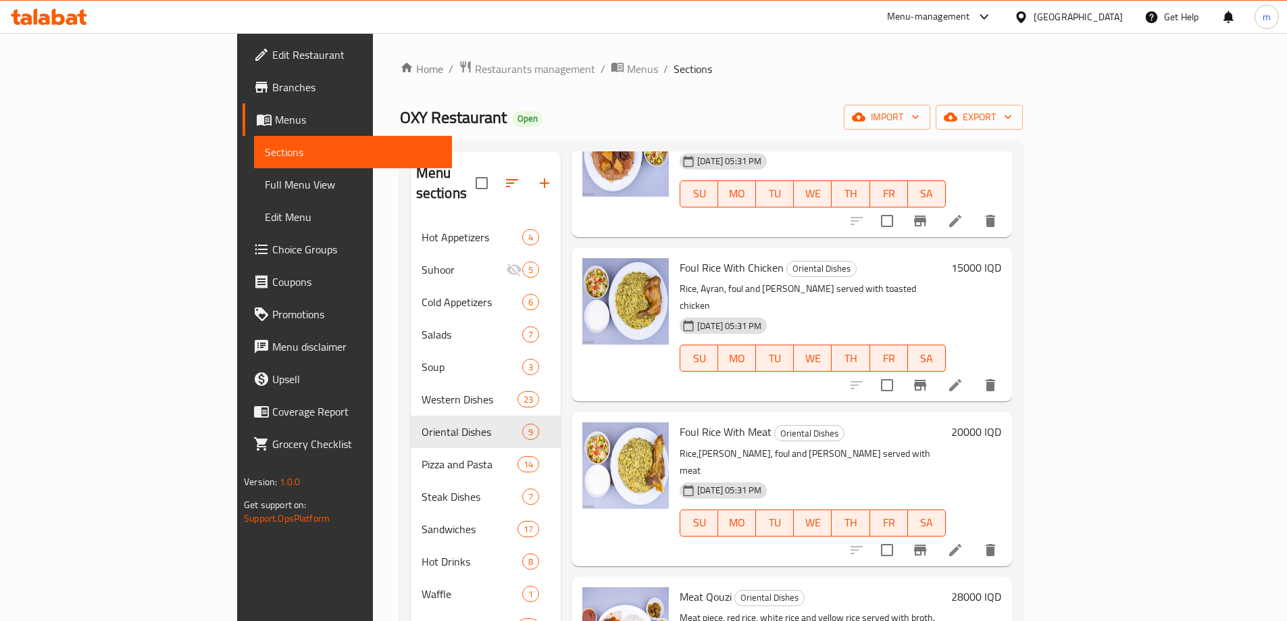
click at [974, 538] on li at bounding box center [955, 550] width 38 height 24
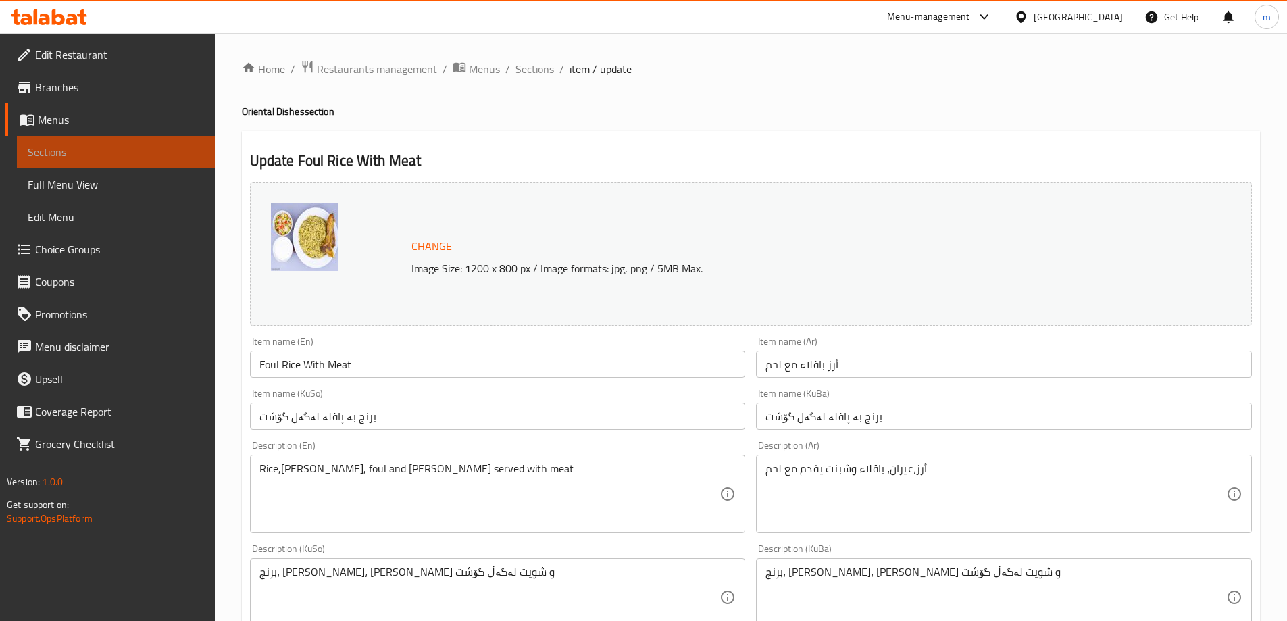
click at [107, 159] on span "Sections" at bounding box center [116, 152] width 176 height 16
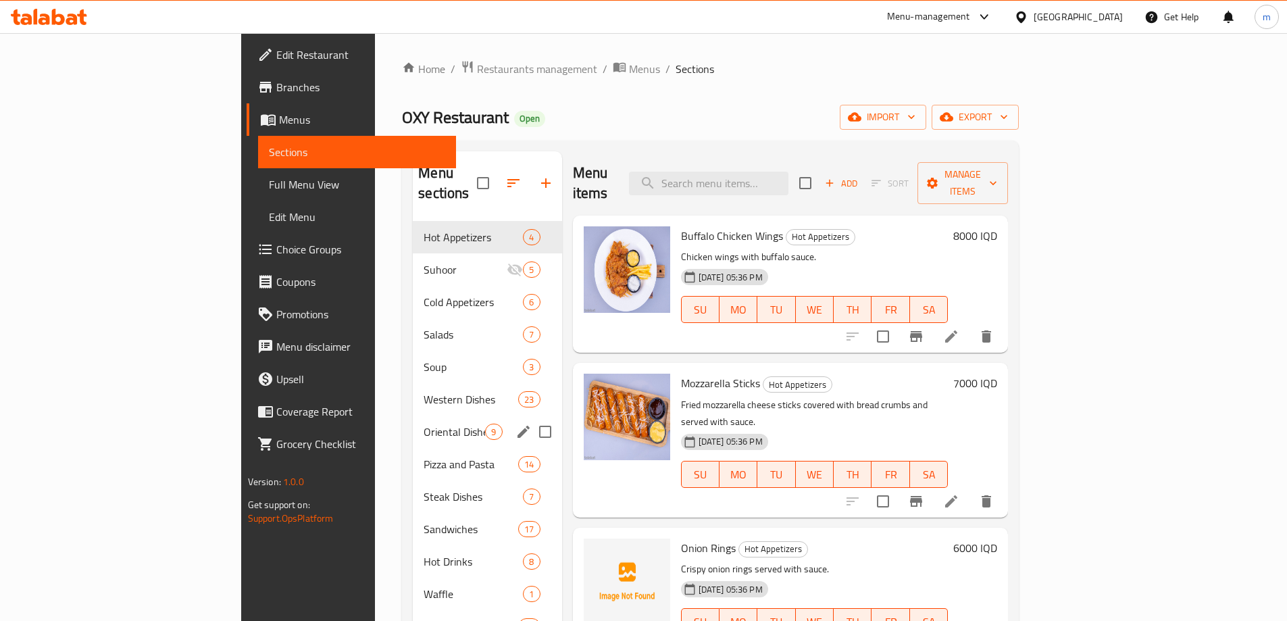
click at [424, 424] on span "Oriental Dishes" at bounding box center [454, 432] width 61 height 16
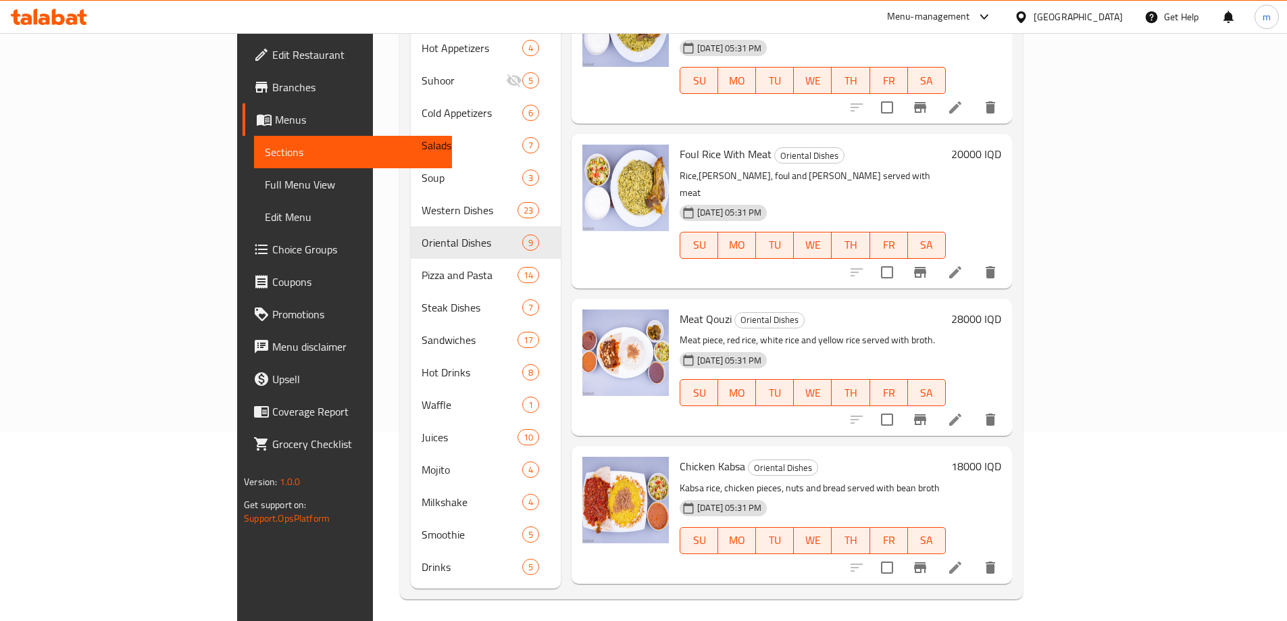
scroll to position [667, 0]
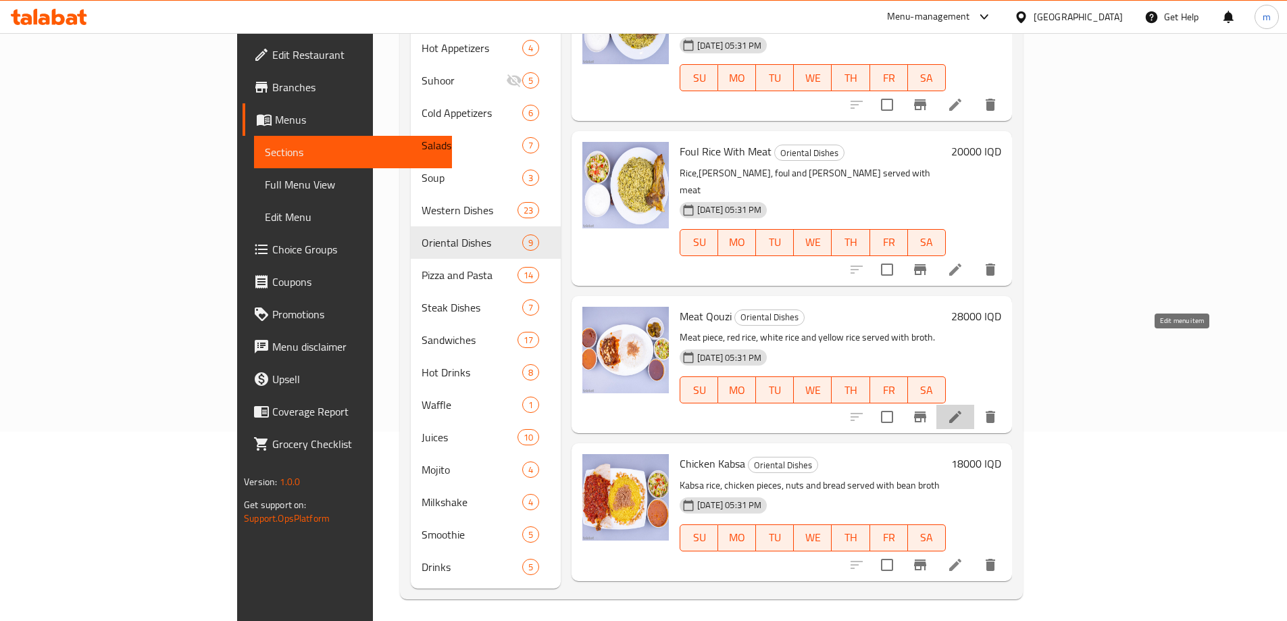
click at [963, 409] on icon at bounding box center [955, 417] width 16 height 16
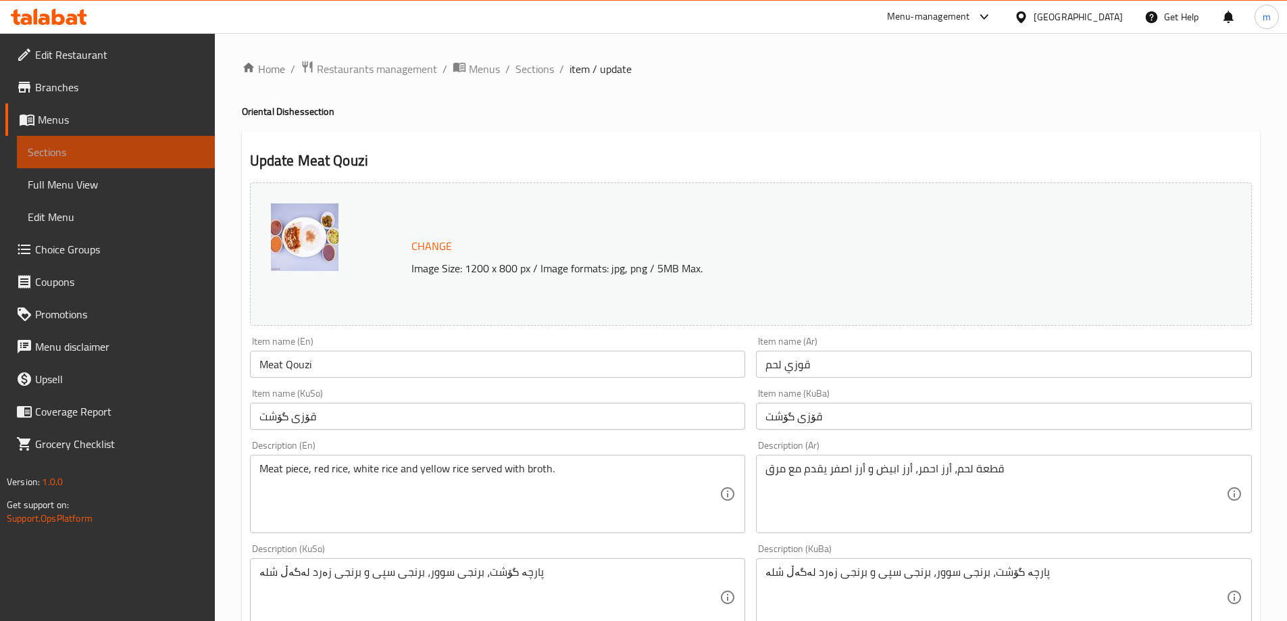
click at [130, 149] on span "Sections" at bounding box center [116, 152] width 176 height 16
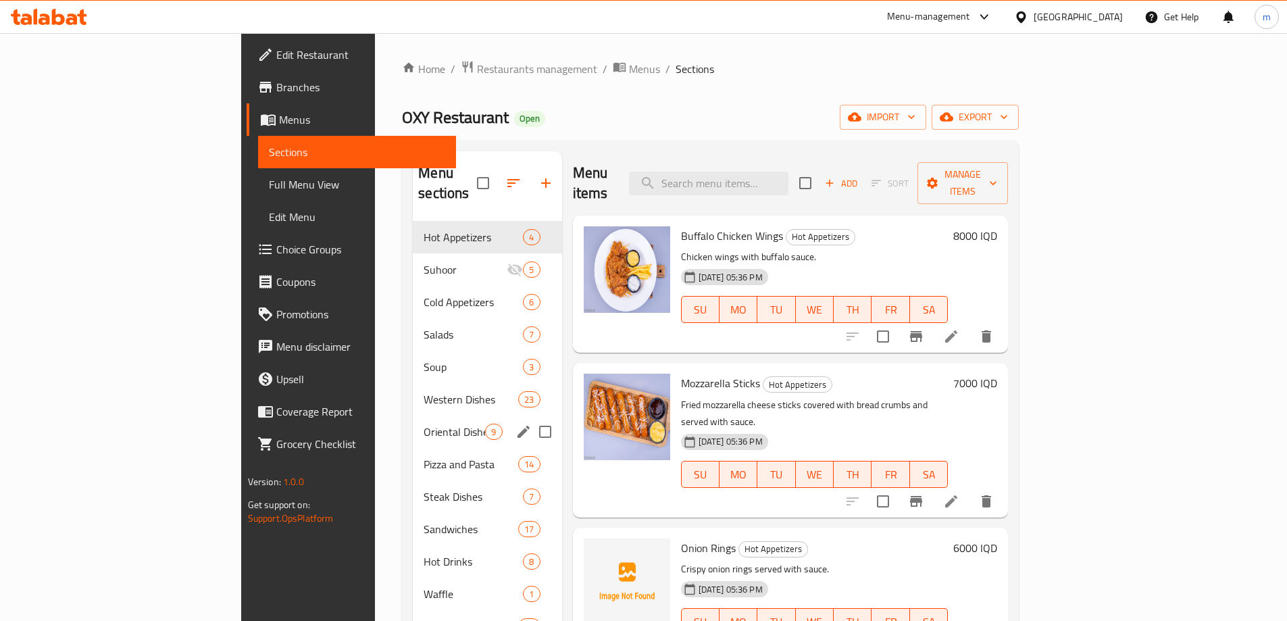
click at [424, 424] on span "Oriental Dishes" at bounding box center [454, 432] width 61 height 16
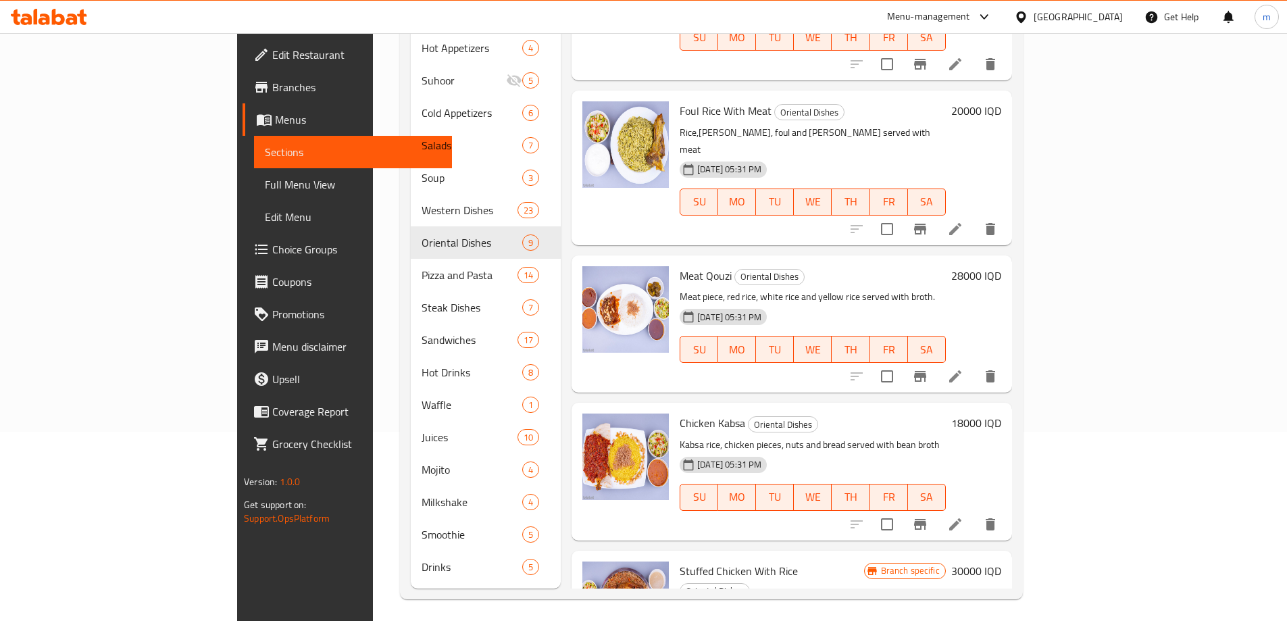
scroll to position [741, 0]
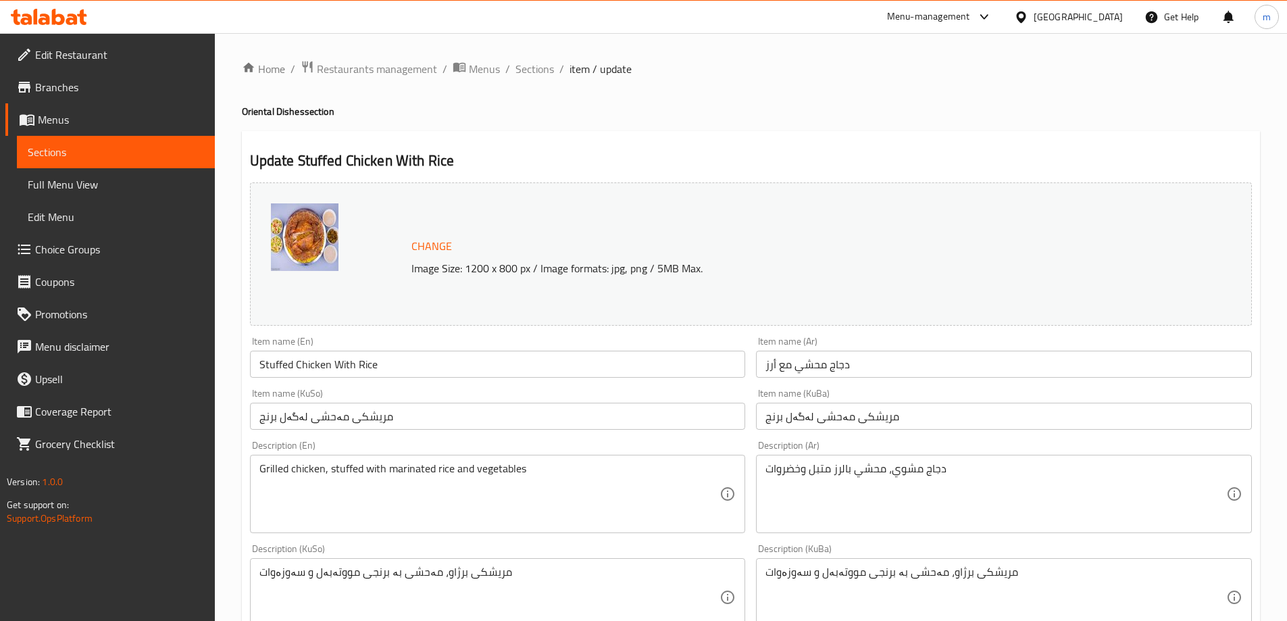
click at [132, 143] on link "Sections" at bounding box center [116, 152] width 198 height 32
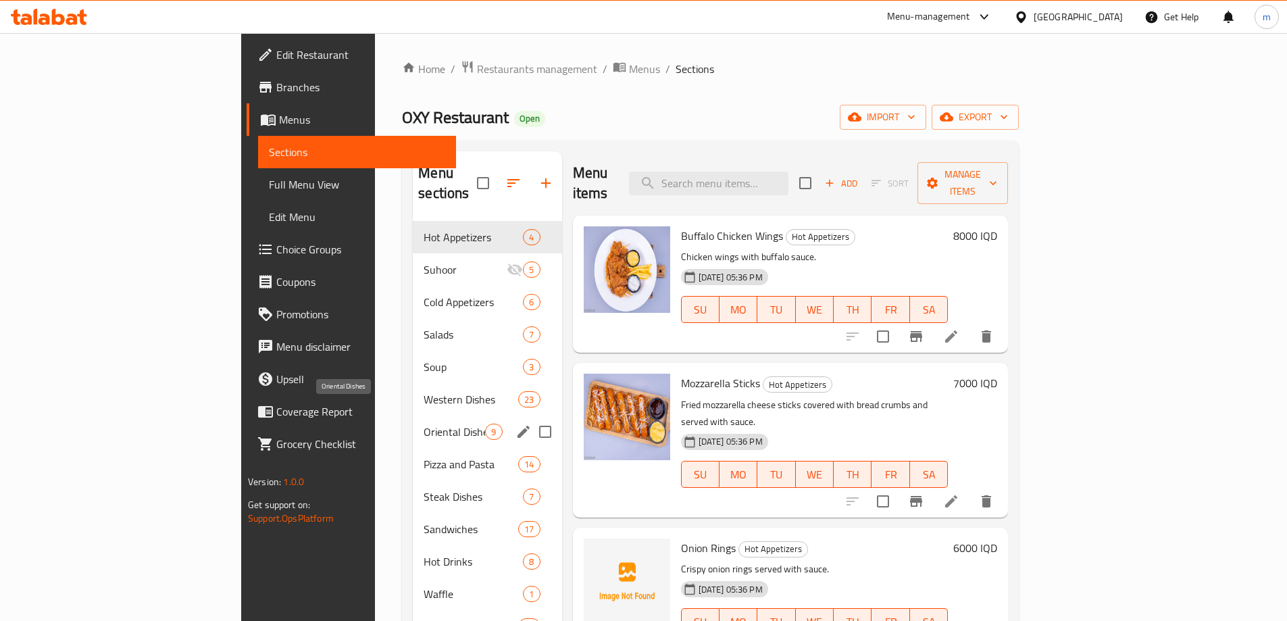
click at [424, 424] on span "Oriental Dishes" at bounding box center [454, 432] width 61 height 16
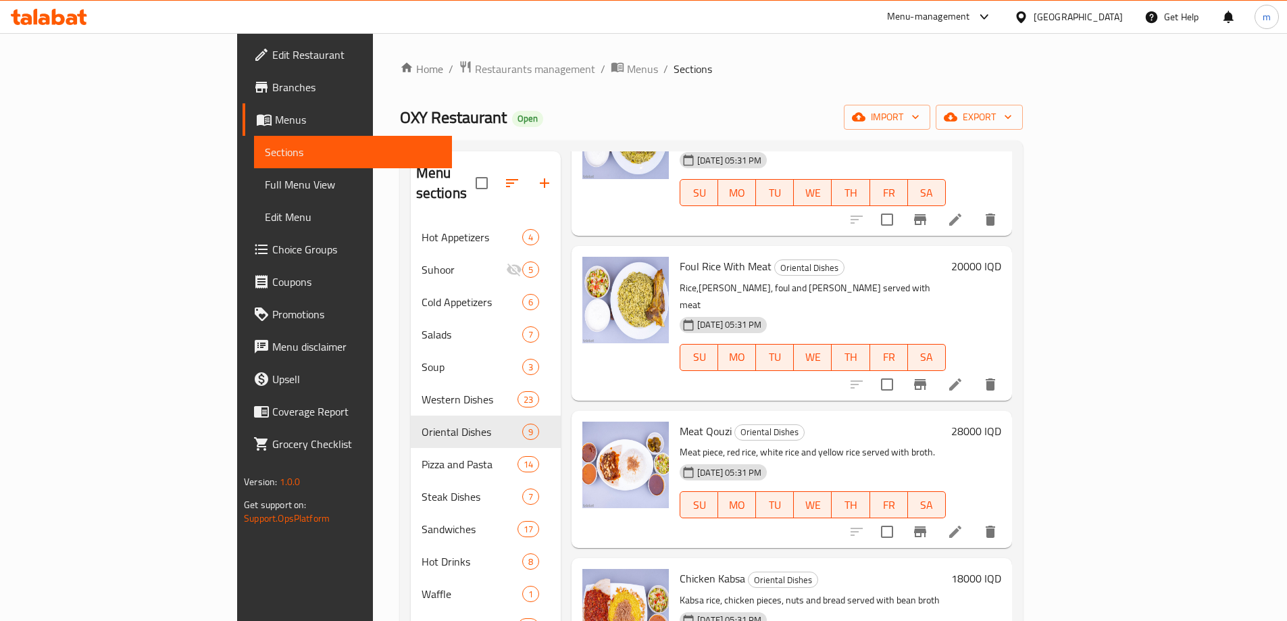
scroll to position [189, 0]
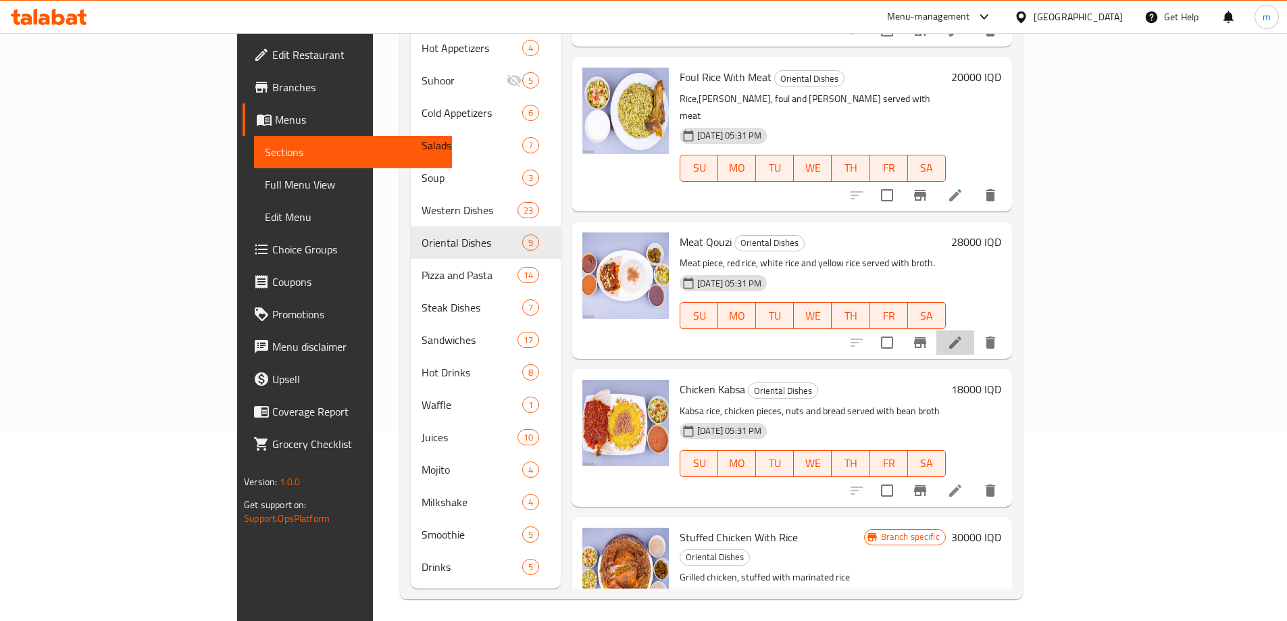
click at [974, 330] on li at bounding box center [955, 342] width 38 height 24
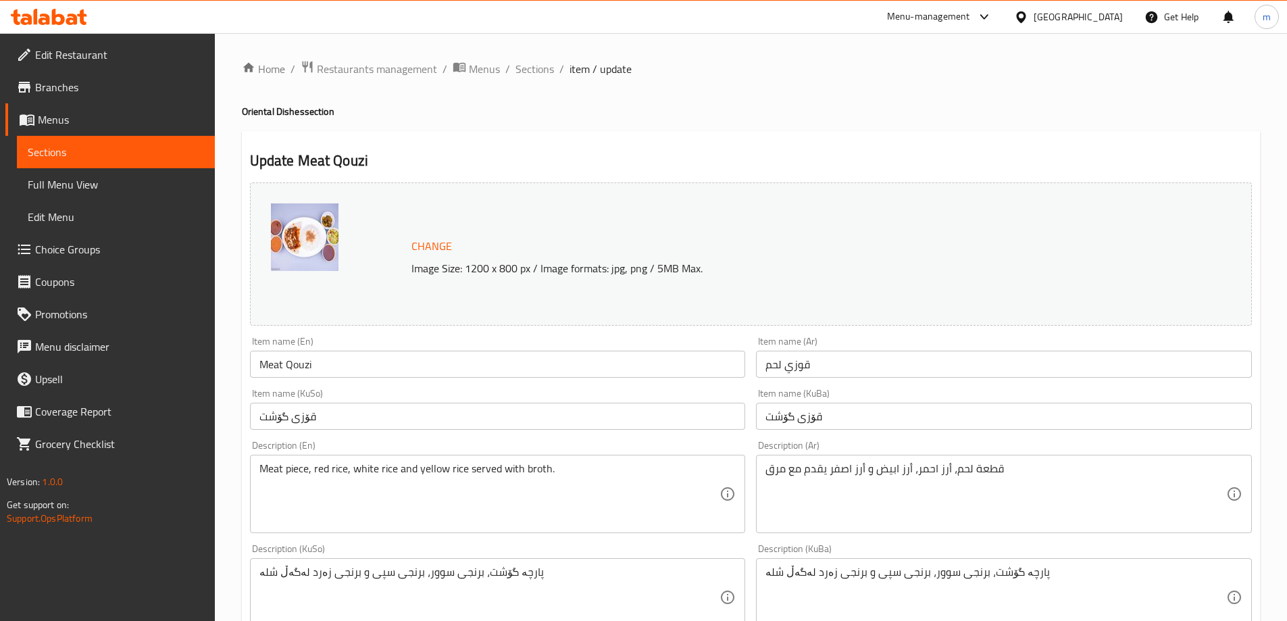
click at [103, 151] on span "Sections" at bounding box center [116, 152] width 176 height 16
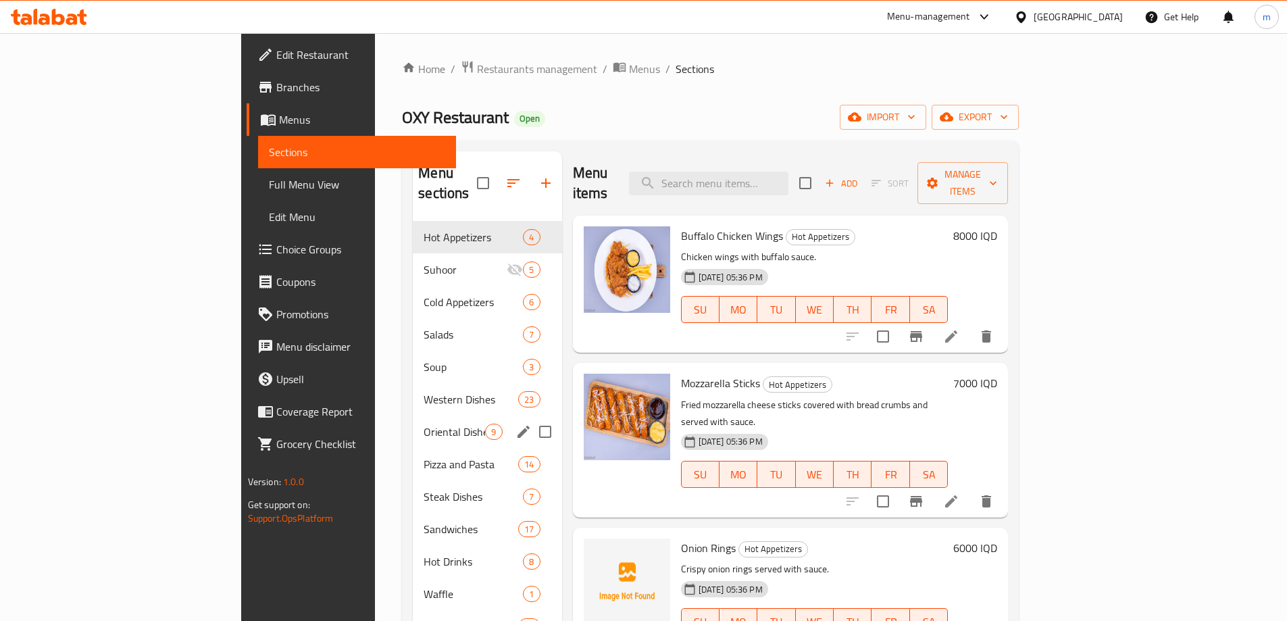
click at [424, 424] on span "Oriental Dishes" at bounding box center [454, 432] width 61 height 16
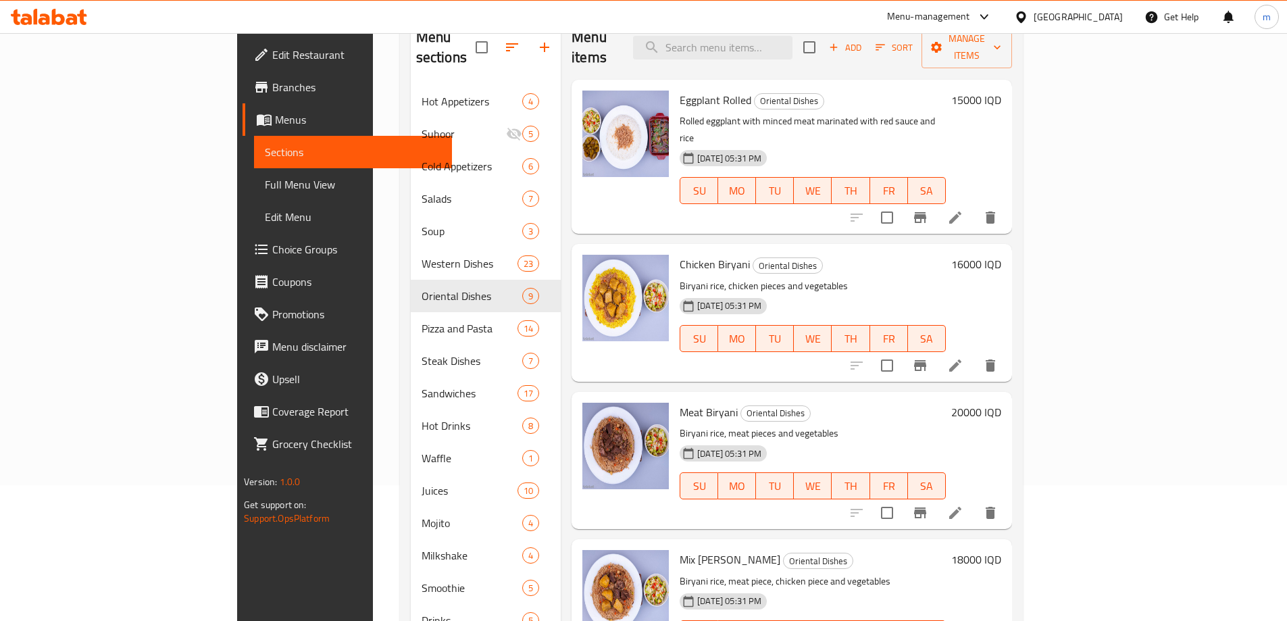
scroll to position [3, 0]
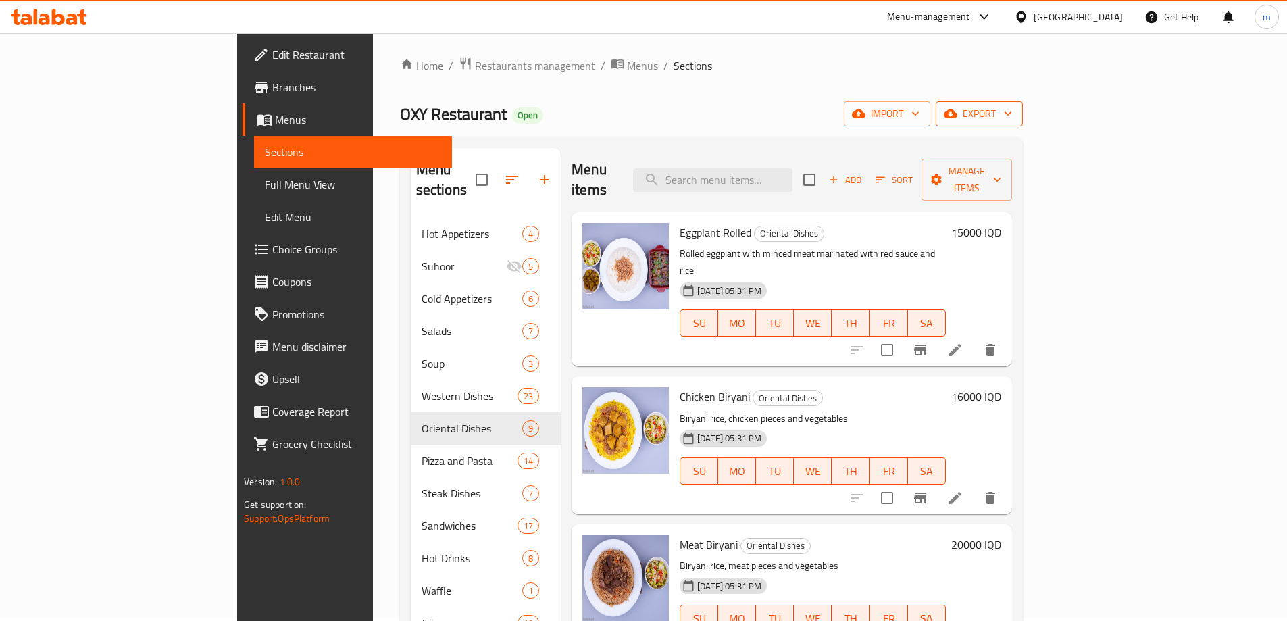
click at [1012, 118] on span "export" at bounding box center [979, 113] width 66 height 17
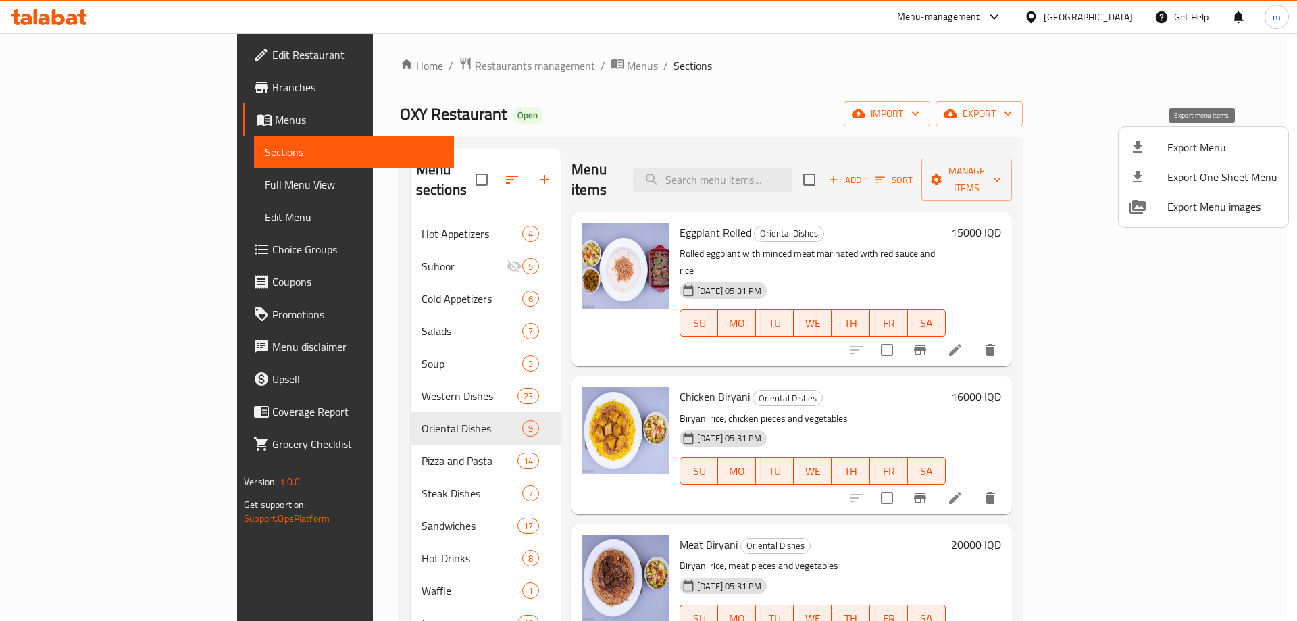
click at [1190, 139] on span "Export Menu" at bounding box center [1222, 147] width 110 height 16
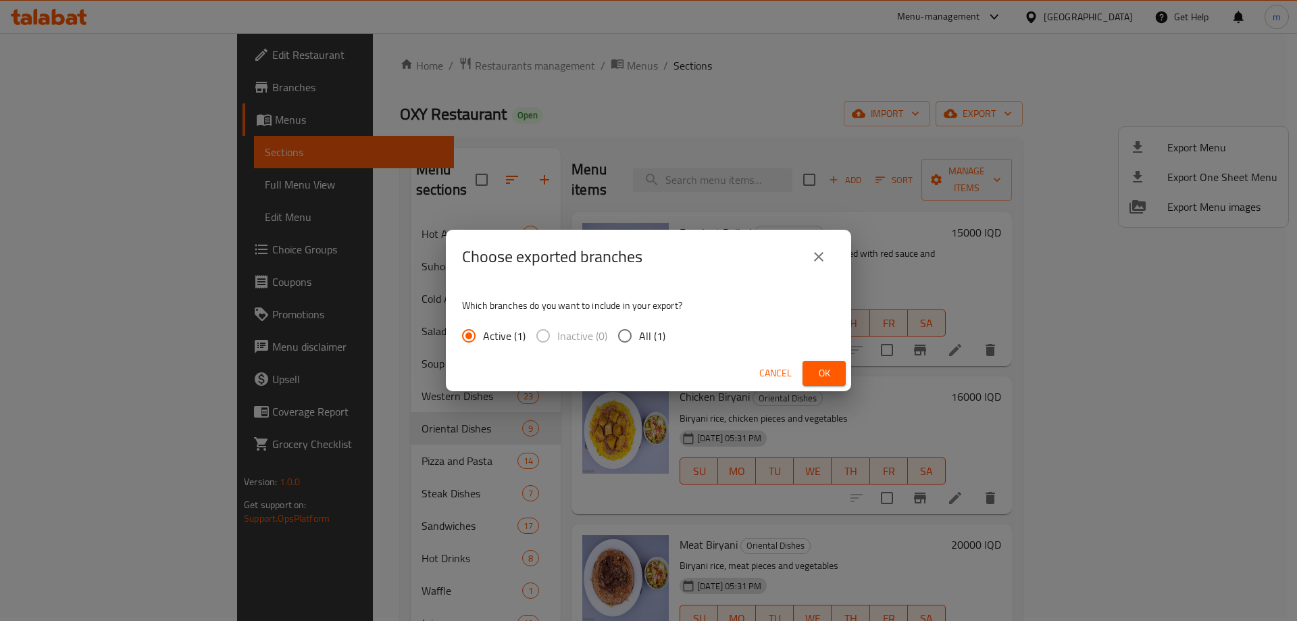
click at [832, 372] on span "Ok" at bounding box center [824, 373] width 22 height 17
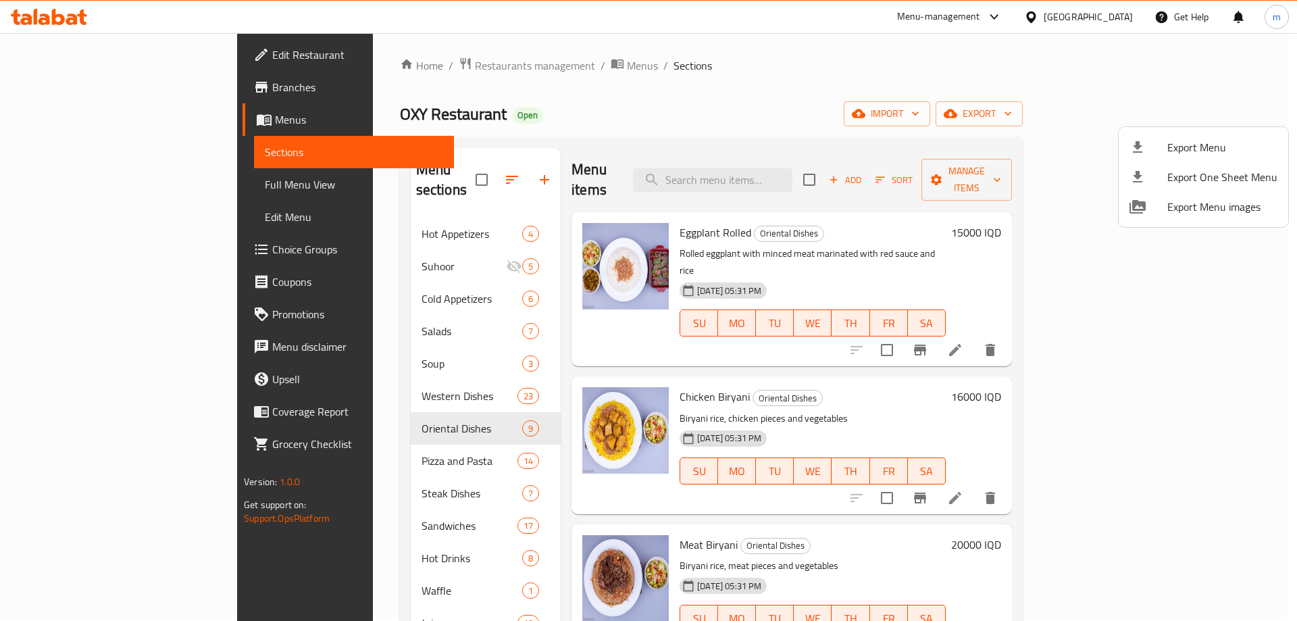
click at [58, 93] on div at bounding box center [648, 310] width 1297 height 621
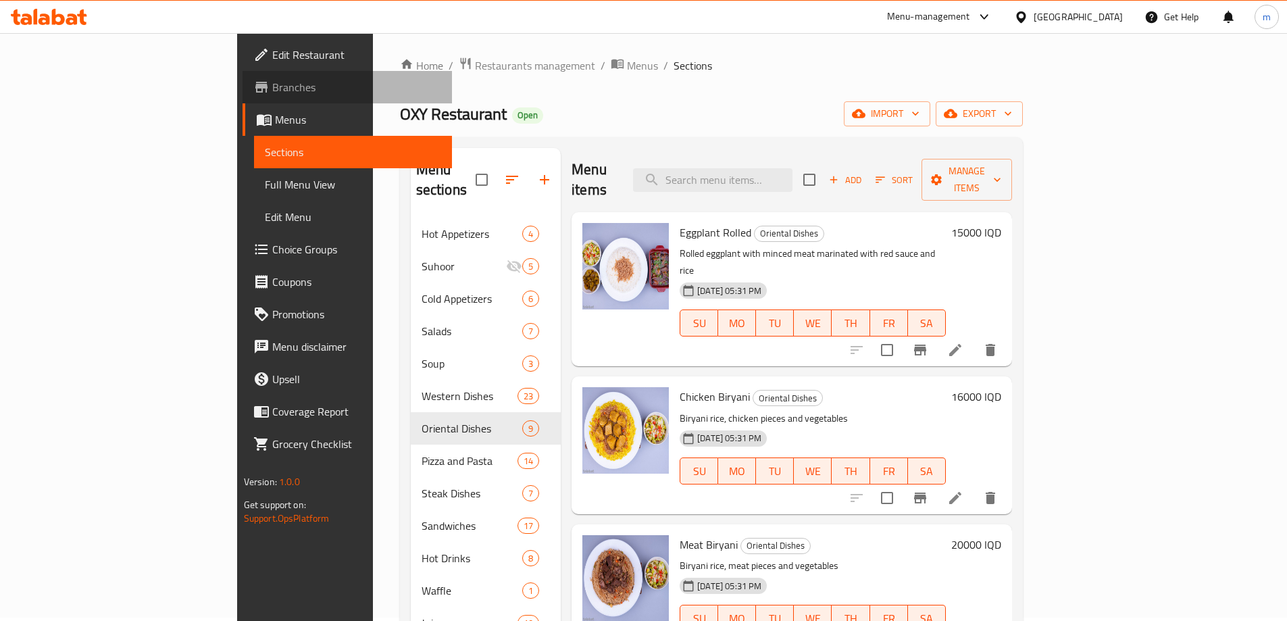
click at [272, 86] on span "Branches" at bounding box center [356, 87] width 169 height 16
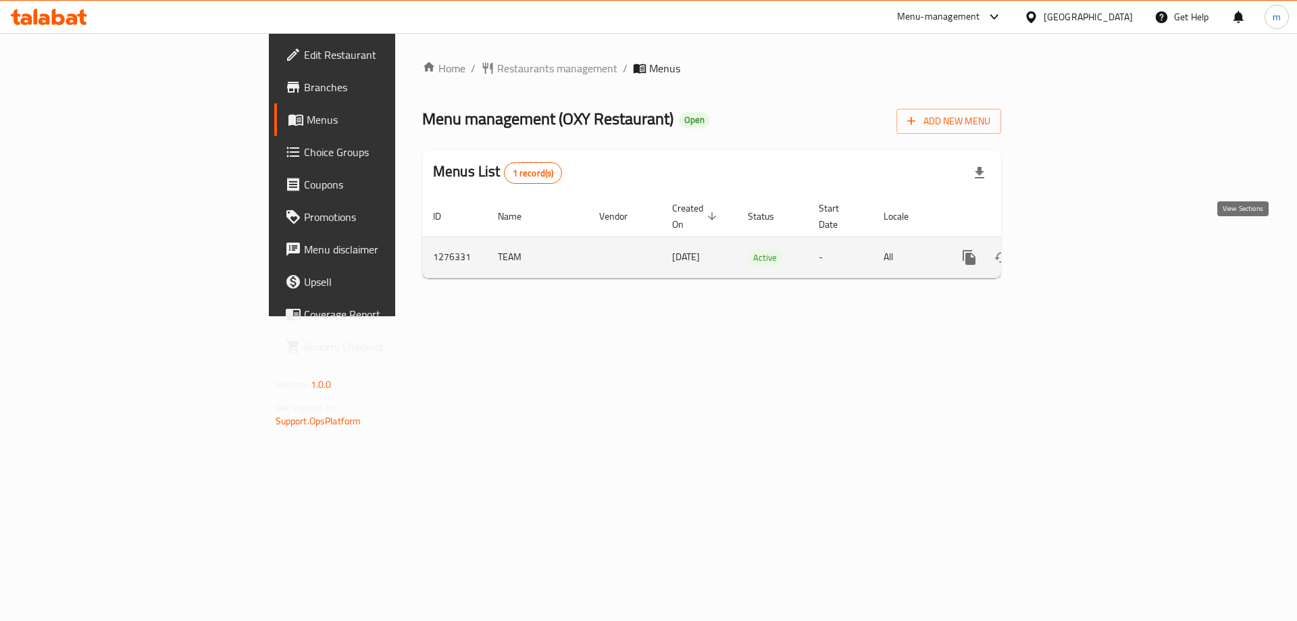
click at [1073, 251] on icon "enhanced table" at bounding box center [1067, 257] width 12 height 12
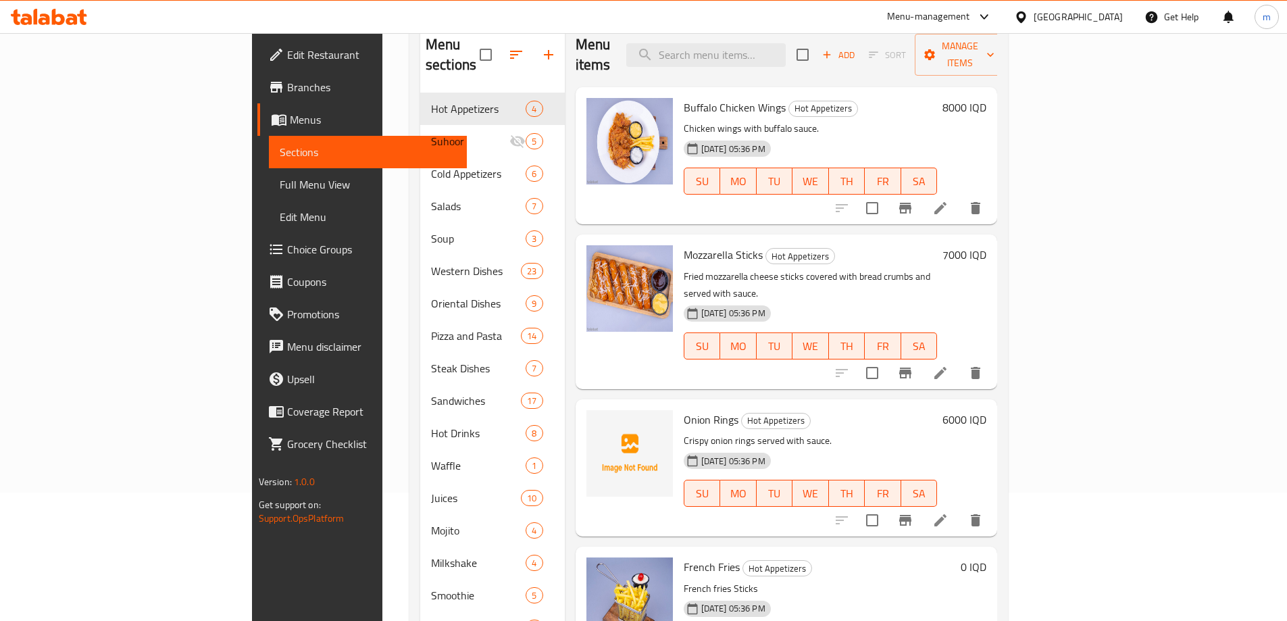
scroll to position [174, 0]
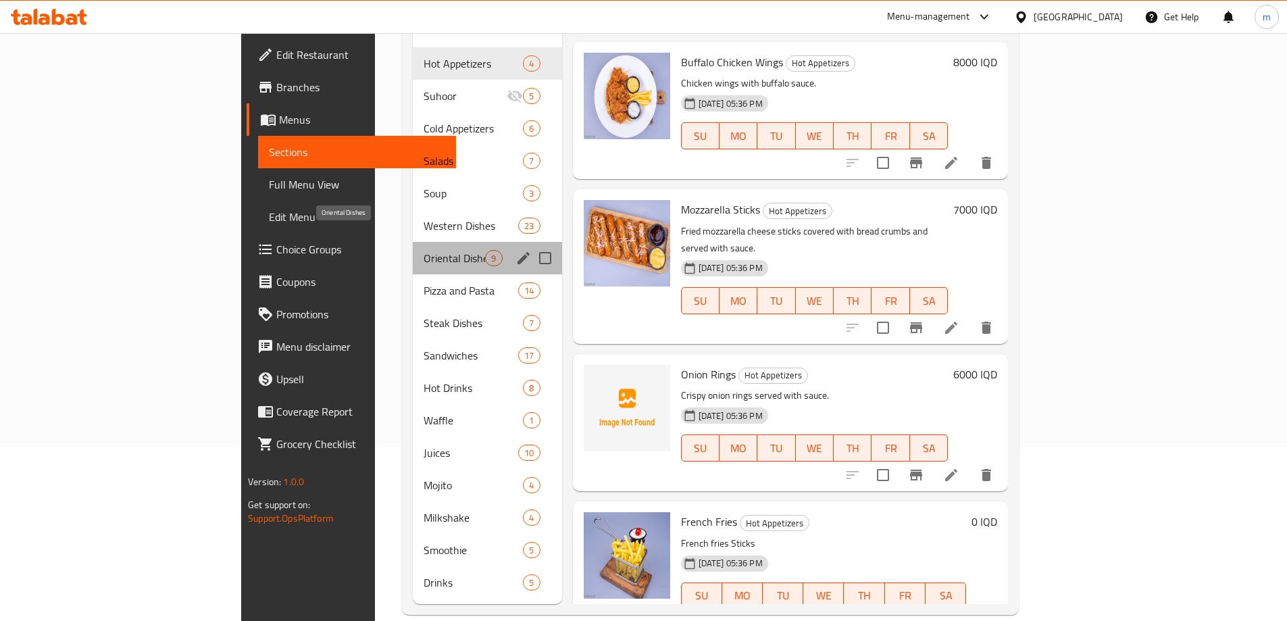
click at [424, 250] on span "Oriental Dishes" at bounding box center [454, 258] width 61 height 16
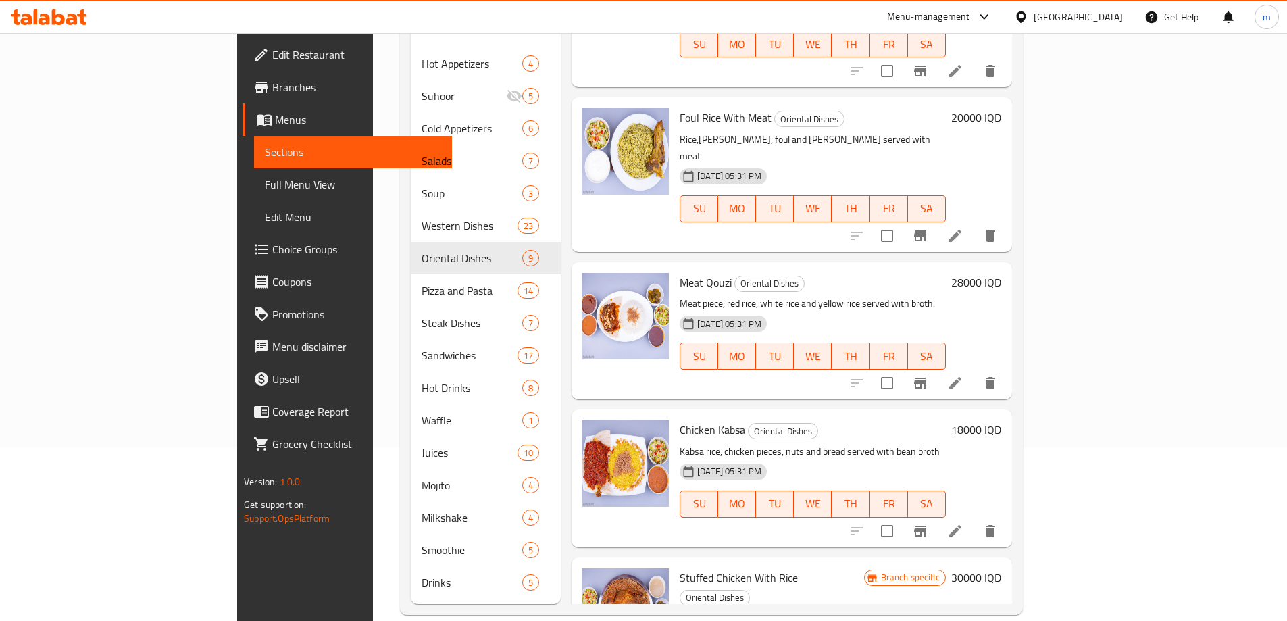
scroll to position [741, 0]
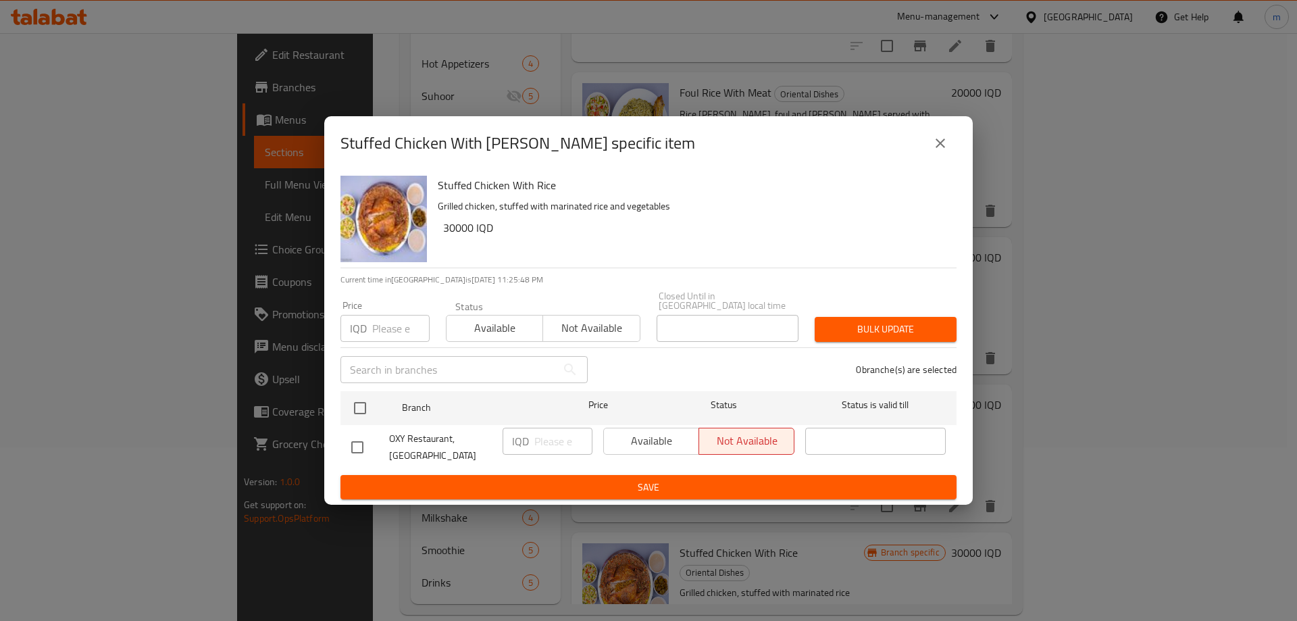
click at [358, 422] on div "OXY Restaurant, [GEOGRAPHIC_DATA]" at bounding box center [421, 447] width 151 height 50
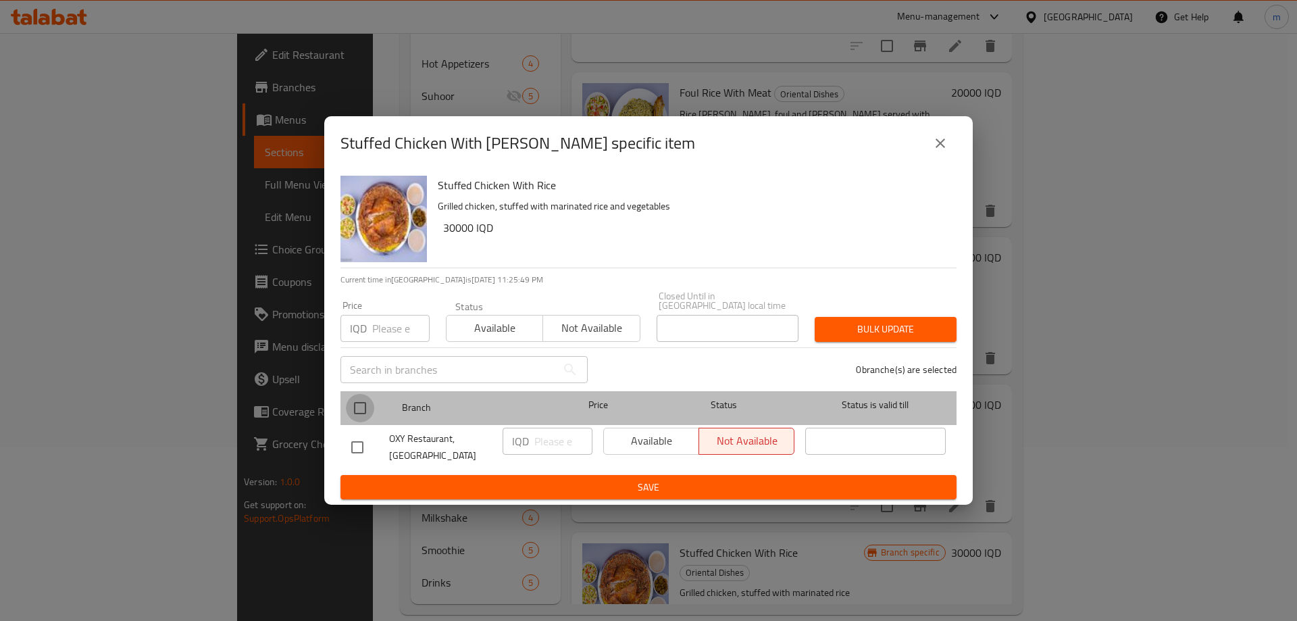
click at [358, 409] on input "checkbox" at bounding box center [360, 408] width 28 height 28
checkbox input "true"
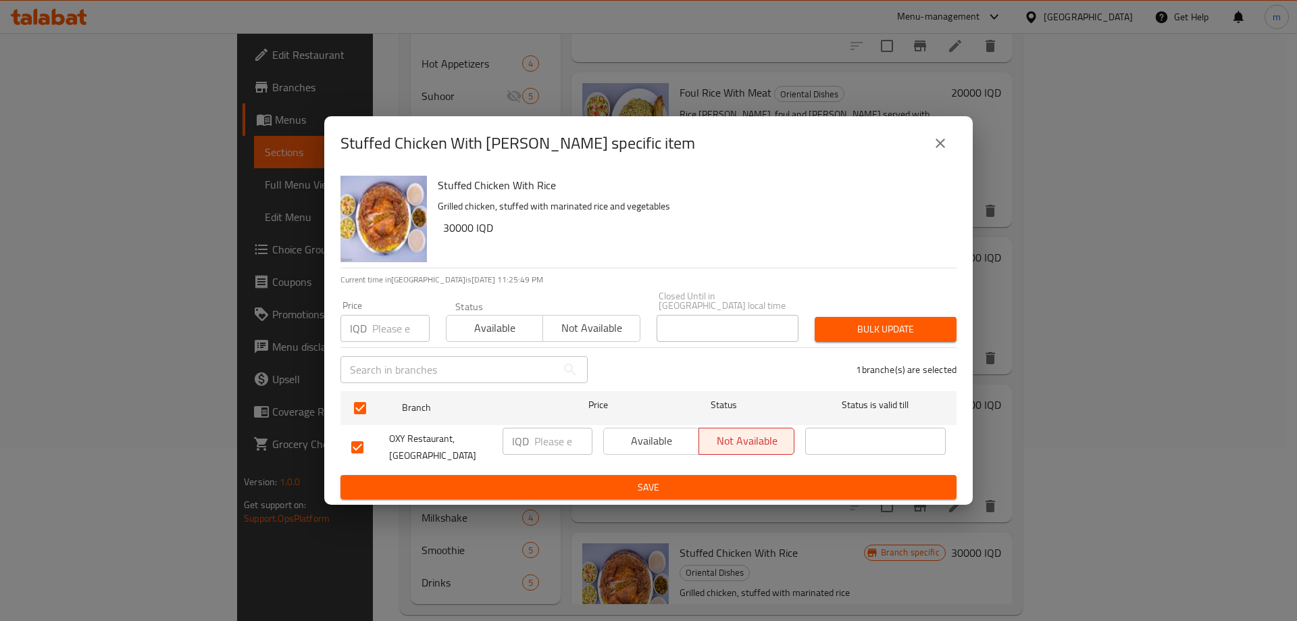
click at [540, 440] on input "number" at bounding box center [563, 441] width 58 height 27
click at [656, 440] on span "Available" at bounding box center [651, 441] width 84 height 20
click at [665, 479] on span "Save" at bounding box center [648, 487] width 594 height 17
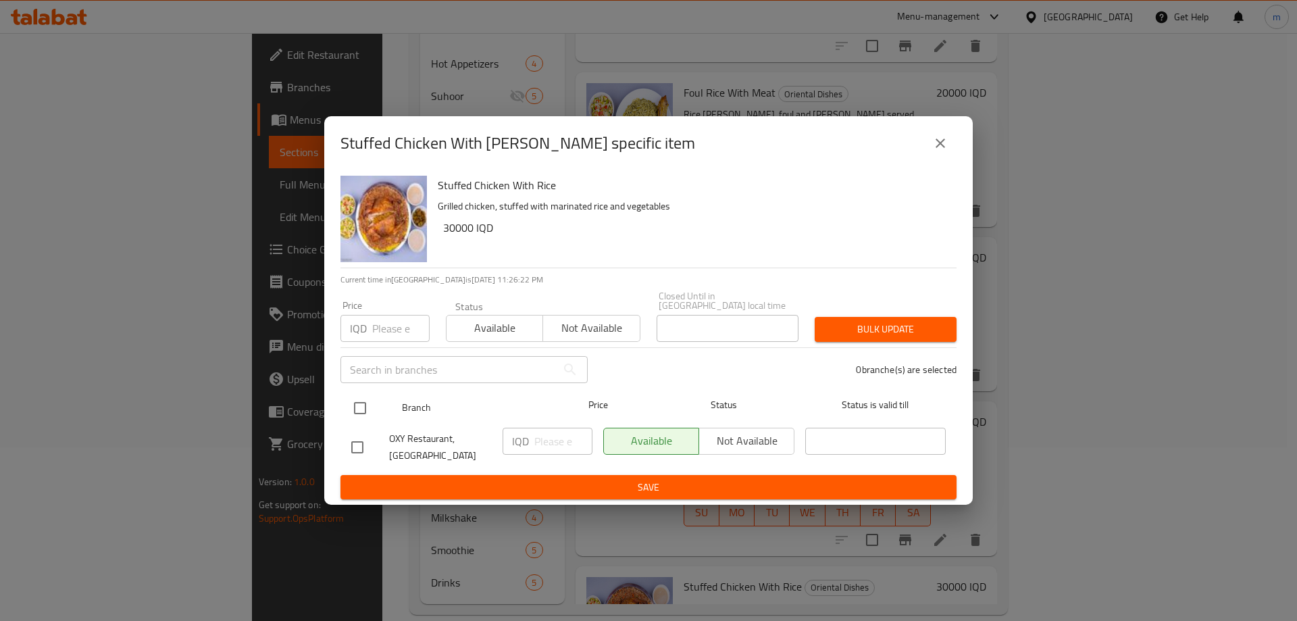
click at [355, 400] on input "checkbox" at bounding box center [360, 408] width 28 height 28
checkbox input "true"
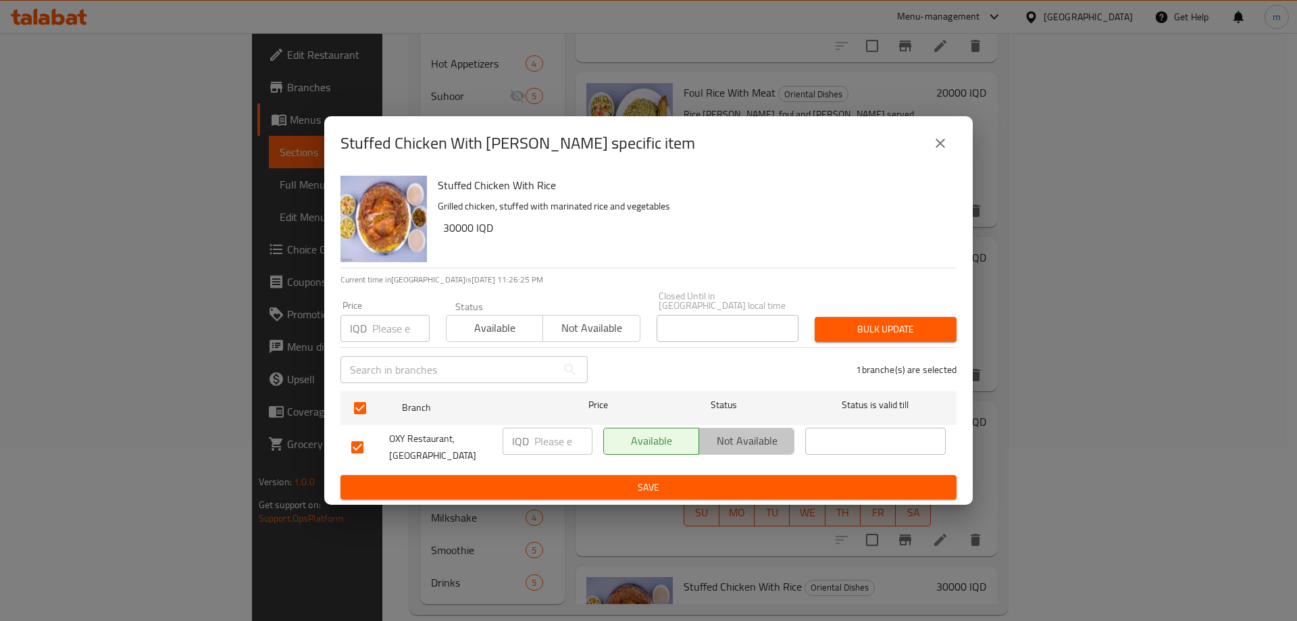
click at [736, 437] on span "Not available" at bounding box center [747, 441] width 84 height 20
click at [724, 482] on span "Save" at bounding box center [648, 487] width 594 height 17
